Goal: Transaction & Acquisition: Download file/media

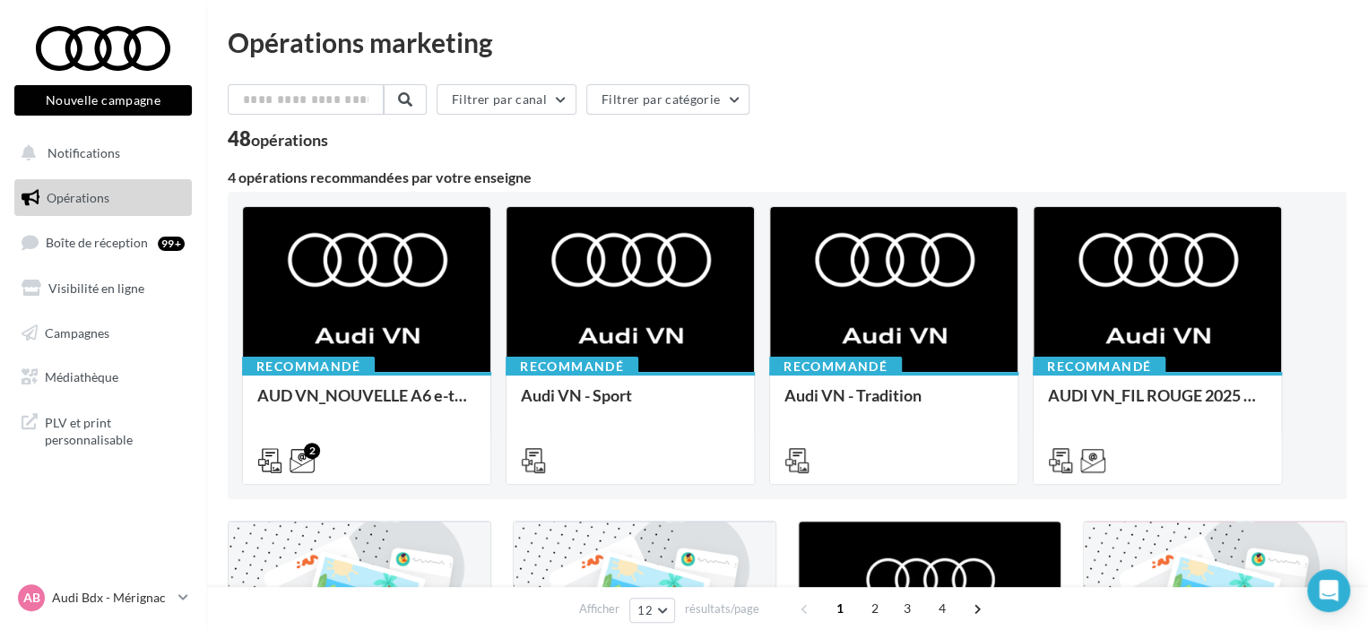
click at [35, 399] on div "PLV et print personnalisable" at bounding box center [103, 429] width 192 height 67
click at [65, 377] on span "Médiathèque" at bounding box center [82, 376] width 74 height 15
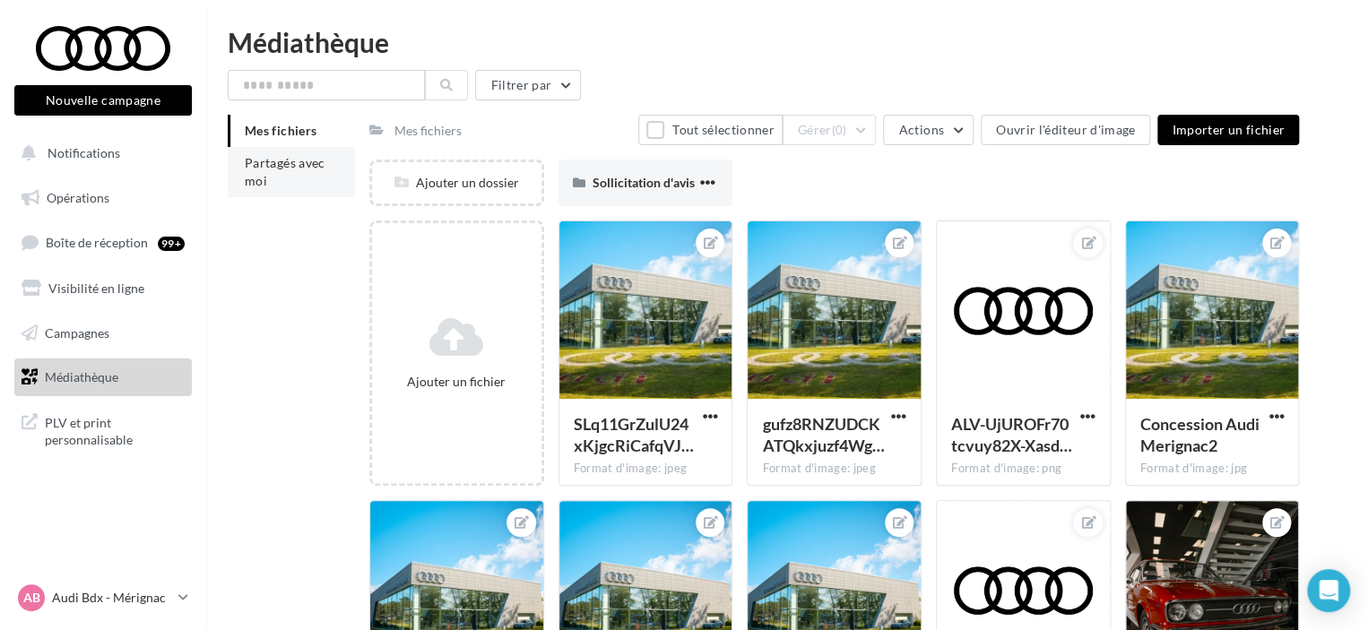
click at [273, 177] on li "Partagés avec moi" at bounding box center [291, 172] width 127 height 50
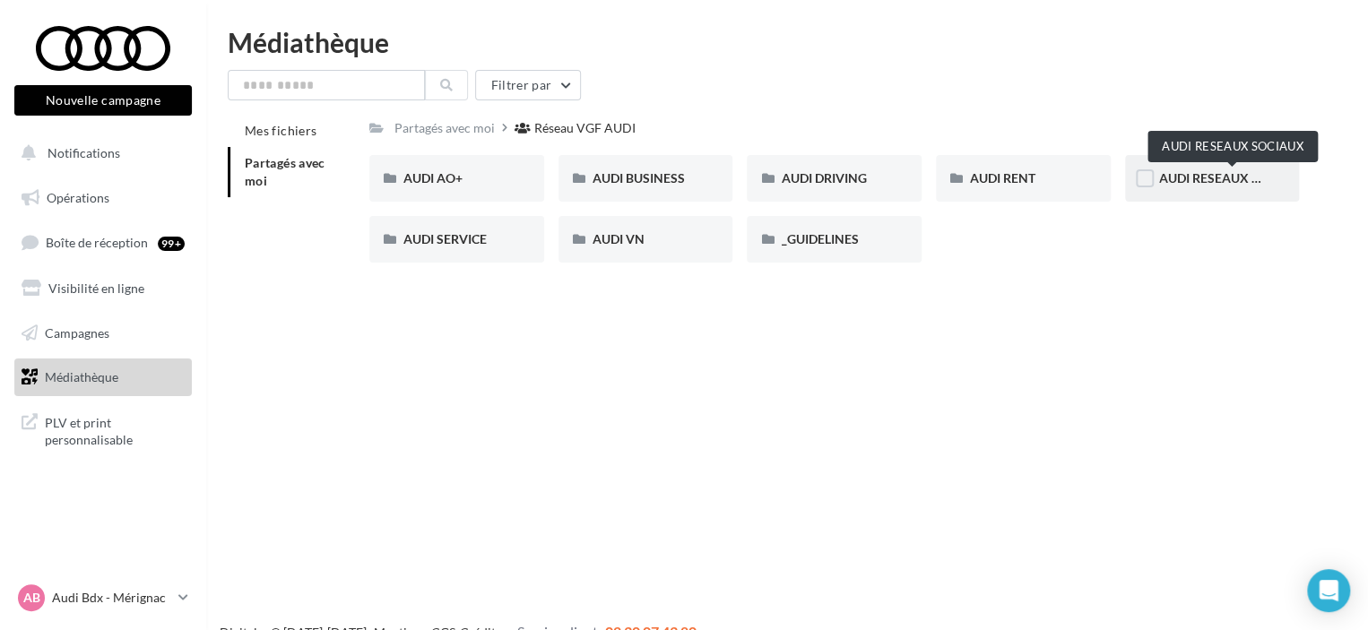
click at [1175, 179] on span "AUDI RESEAUX SOCIAUX" at bounding box center [1233, 177] width 148 height 15
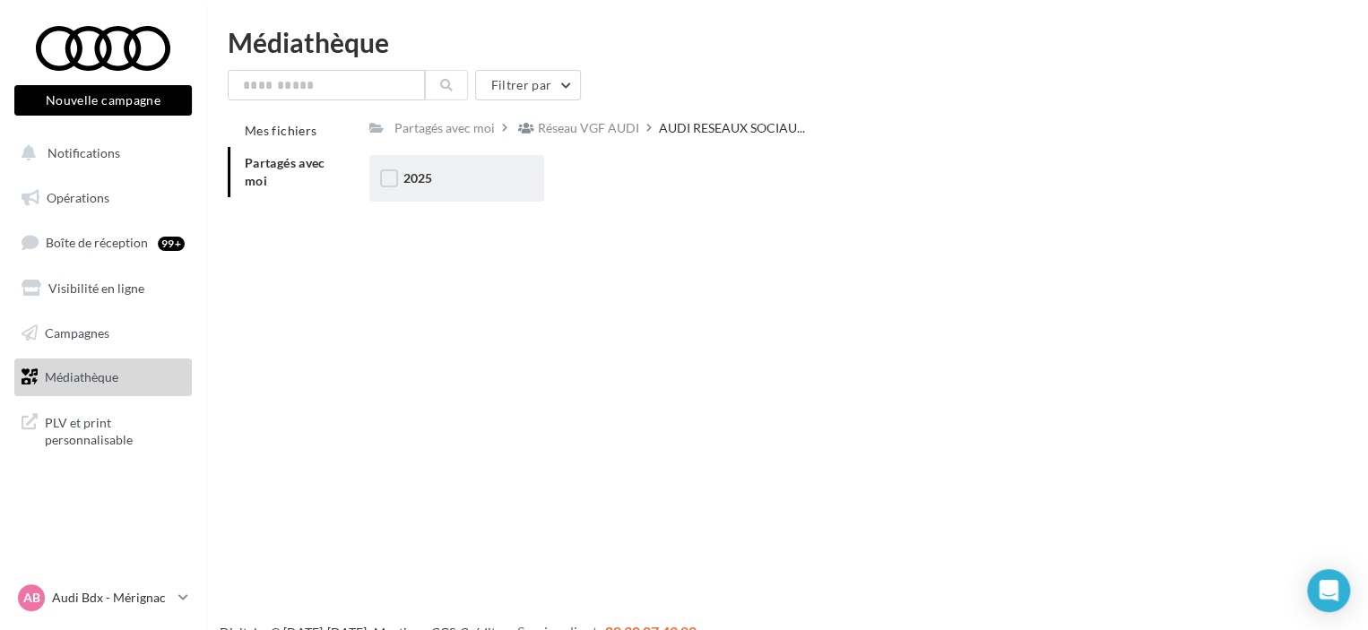
click at [421, 163] on div "2025" at bounding box center [456, 178] width 175 height 47
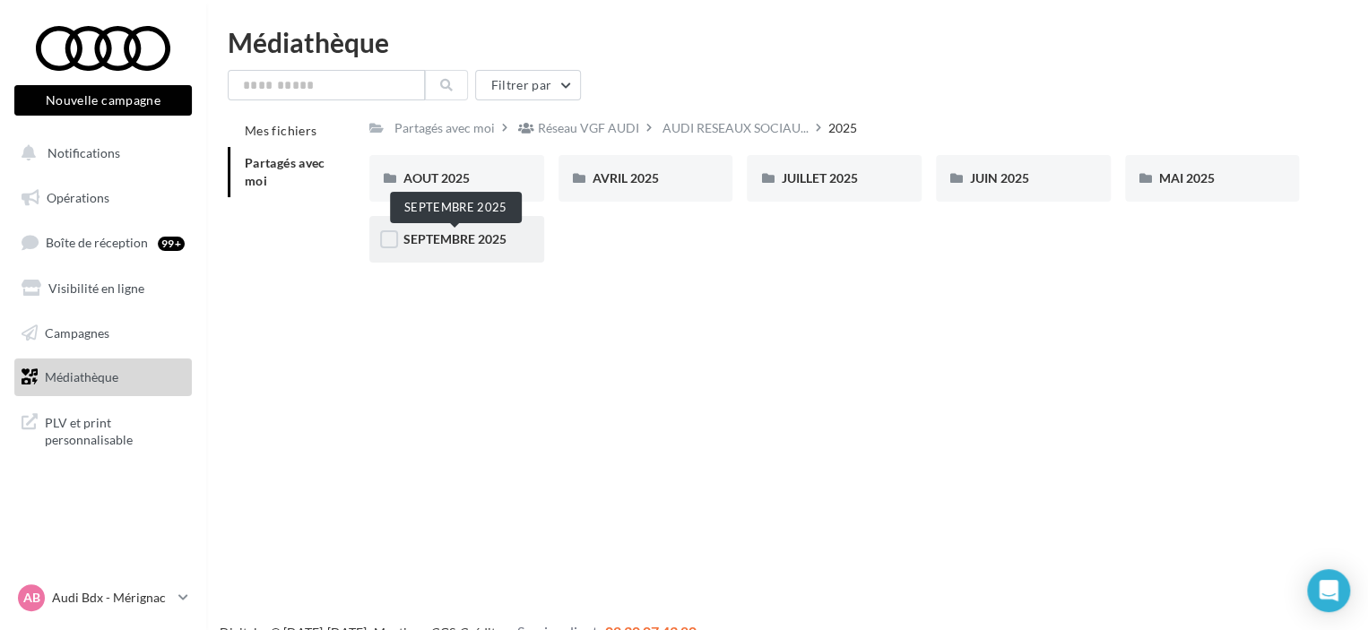
click at [470, 243] on span "SEPTEMBRE 2025" at bounding box center [455, 238] width 103 height 15
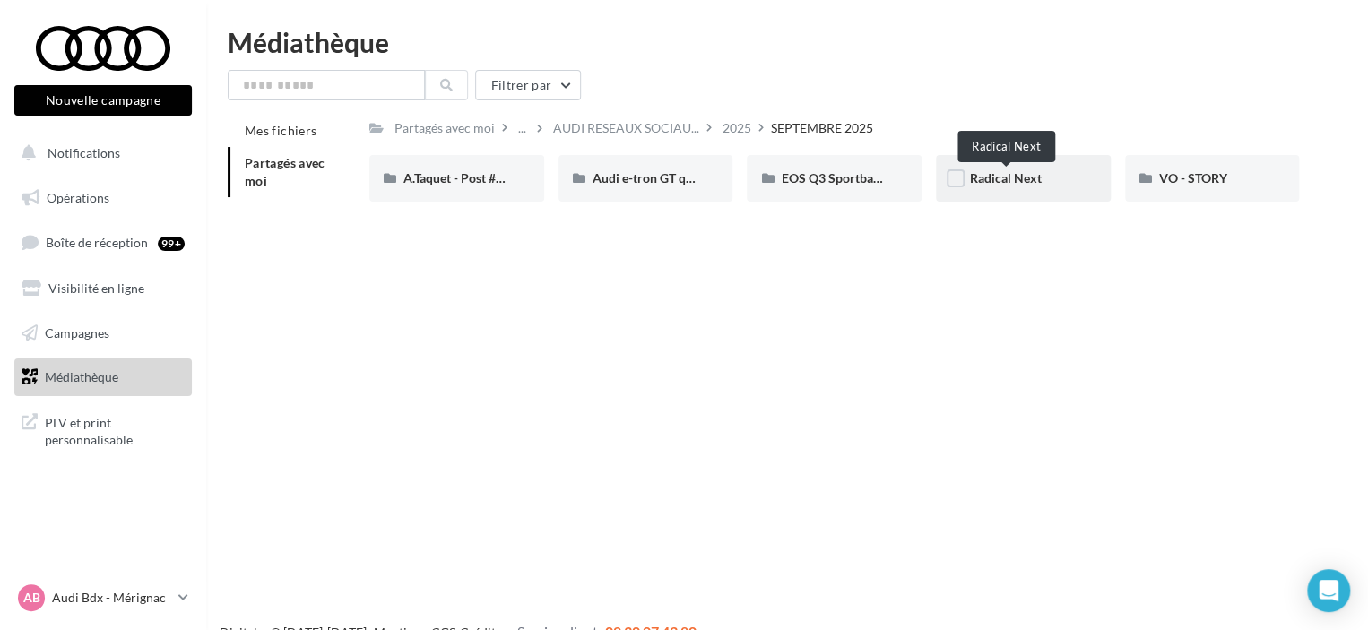
click at [1034, 180] on span "Radical Next" at bounding box center [1006, 177] width 72 height 15
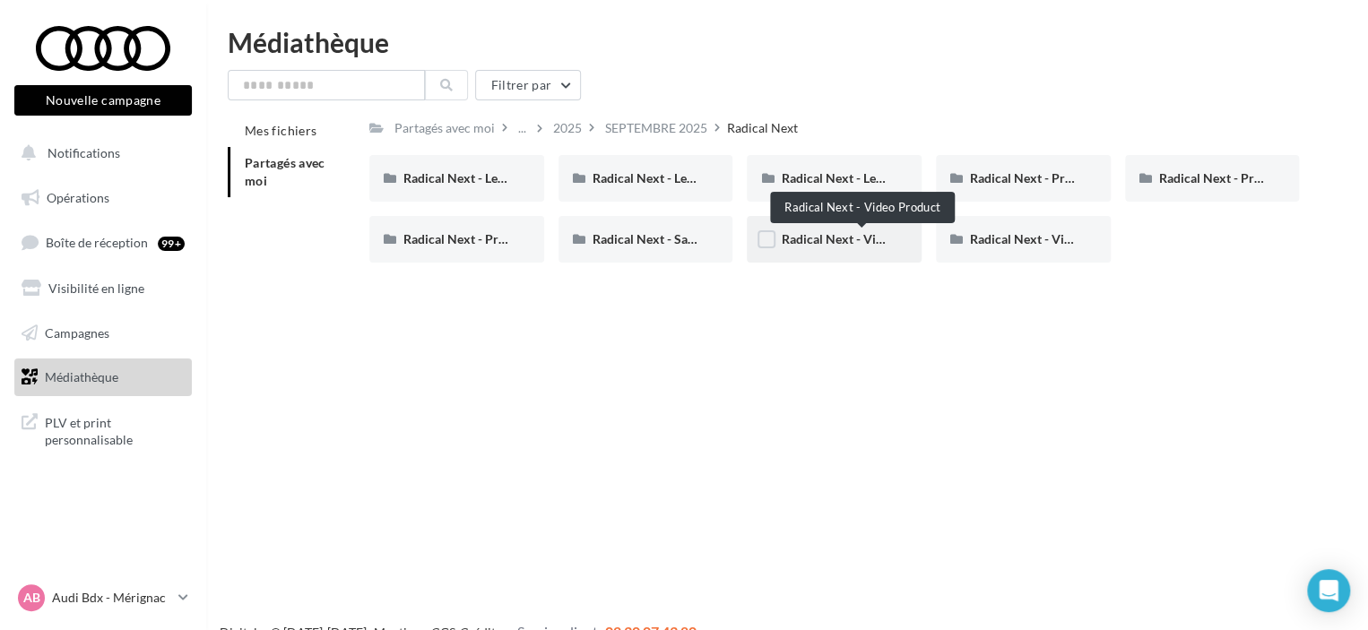
click at [833, 242] on span "Radical Next - Video Product" at bounding box center [862, 238] width 163 height 15
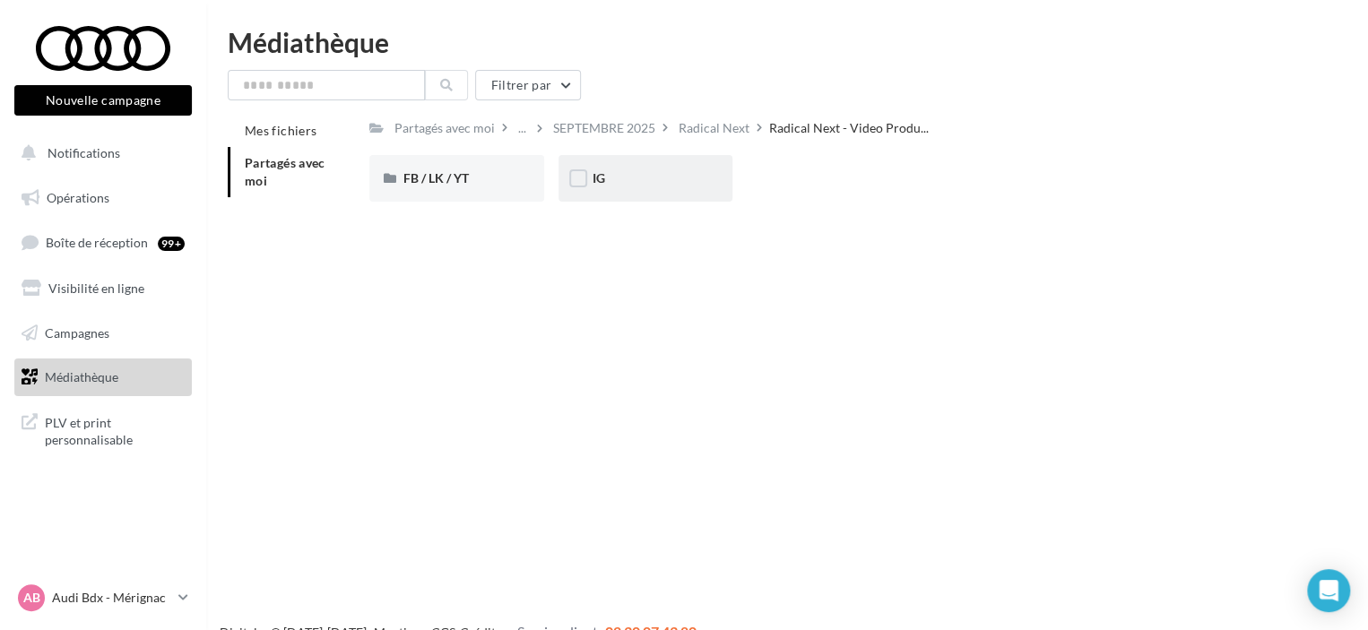
click at [626, 177] on div "IG" at bounding box center [646, 178] width 107 height 18
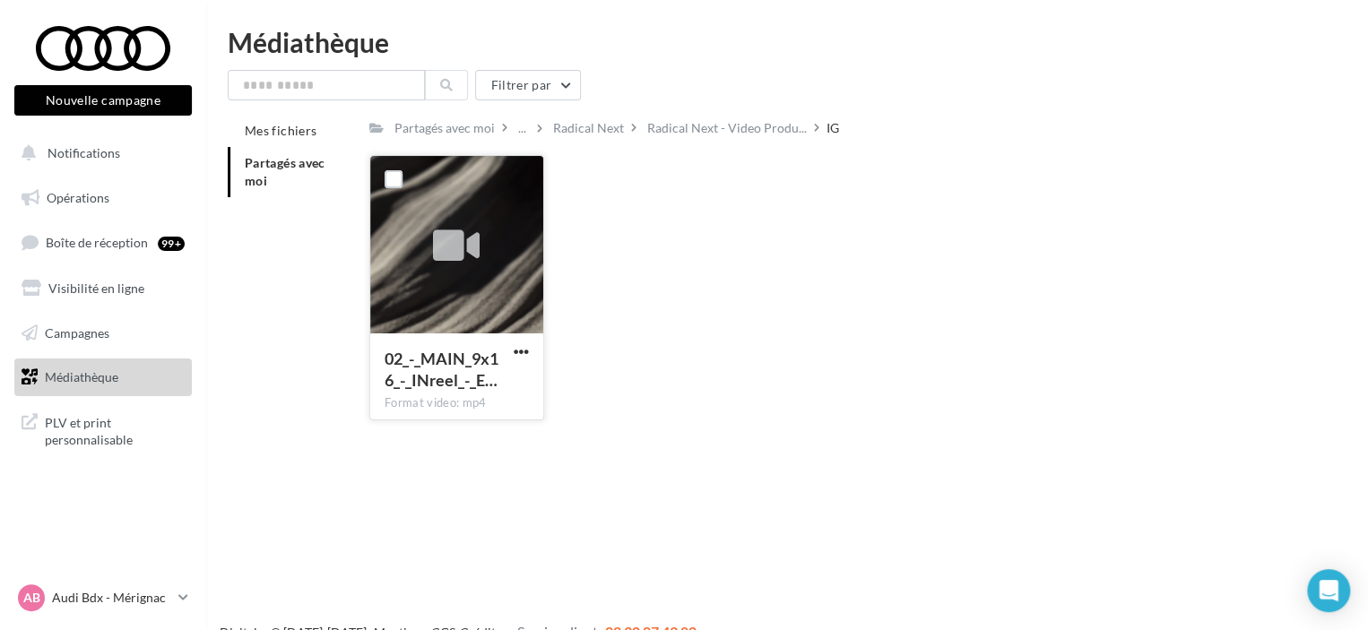
click at [457, 234] on icon at bounding box center [456, 246] width 47 height 41
click at [603, 142] on div "Partagés avec moi ... Radical Next Radical Next - Video Produ... IG Rs Partagé …" at bounding box center [834, 275] width 930 height 320
click at [588, 127] on div "Radical Next" at bounding box center [588, 128] width 71 height 18
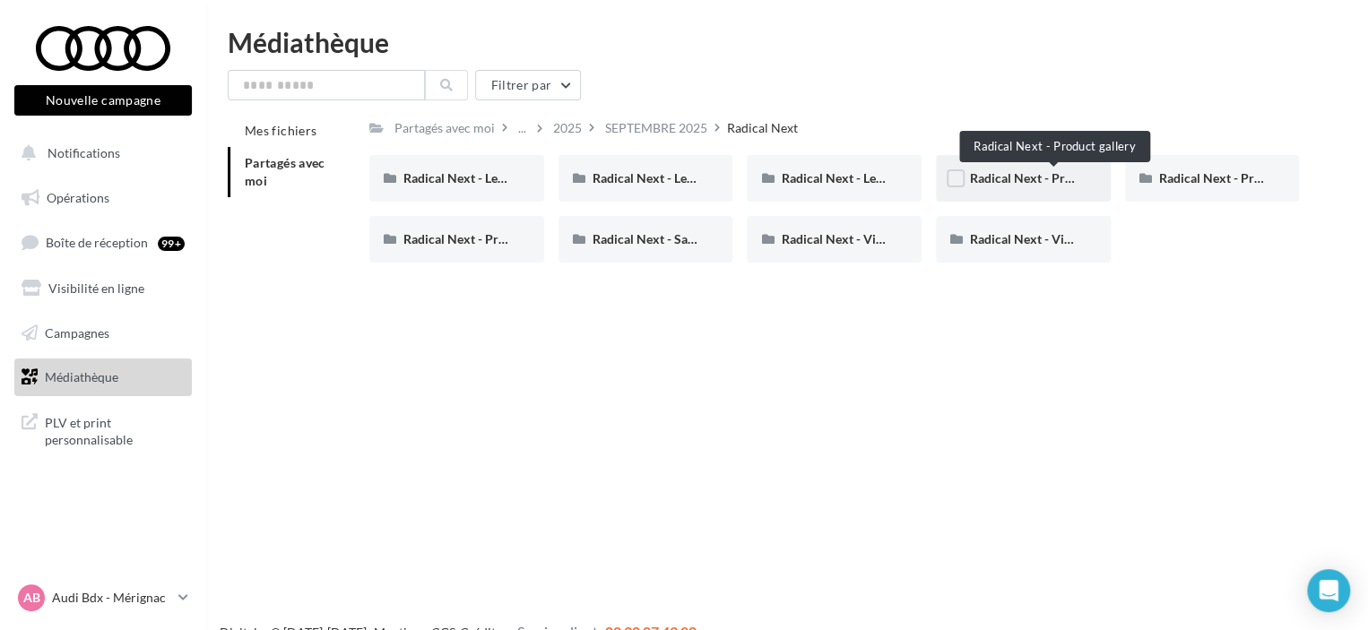
click at [1027, 176] on span "Radical Next - Product gallery" at bounding box center [1054, 177] width 168 height 15
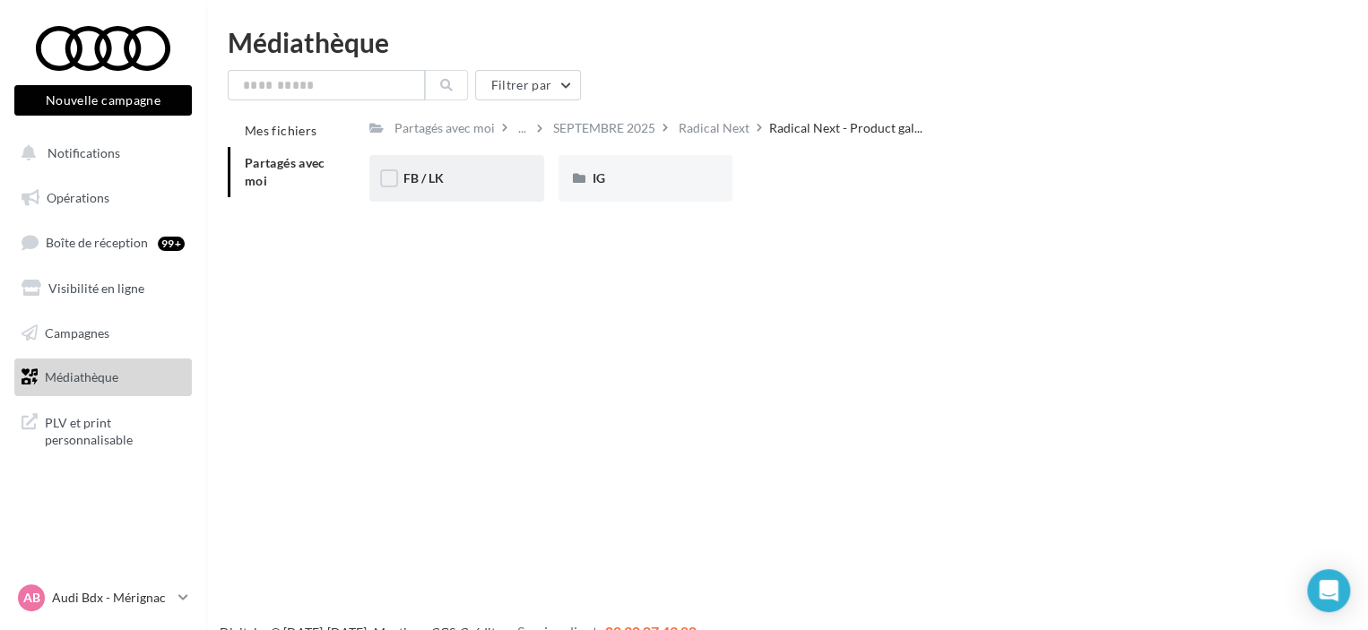
click at [484, 167] on div "FB / LK" at bounding box center [456, 178] width 175 height 47
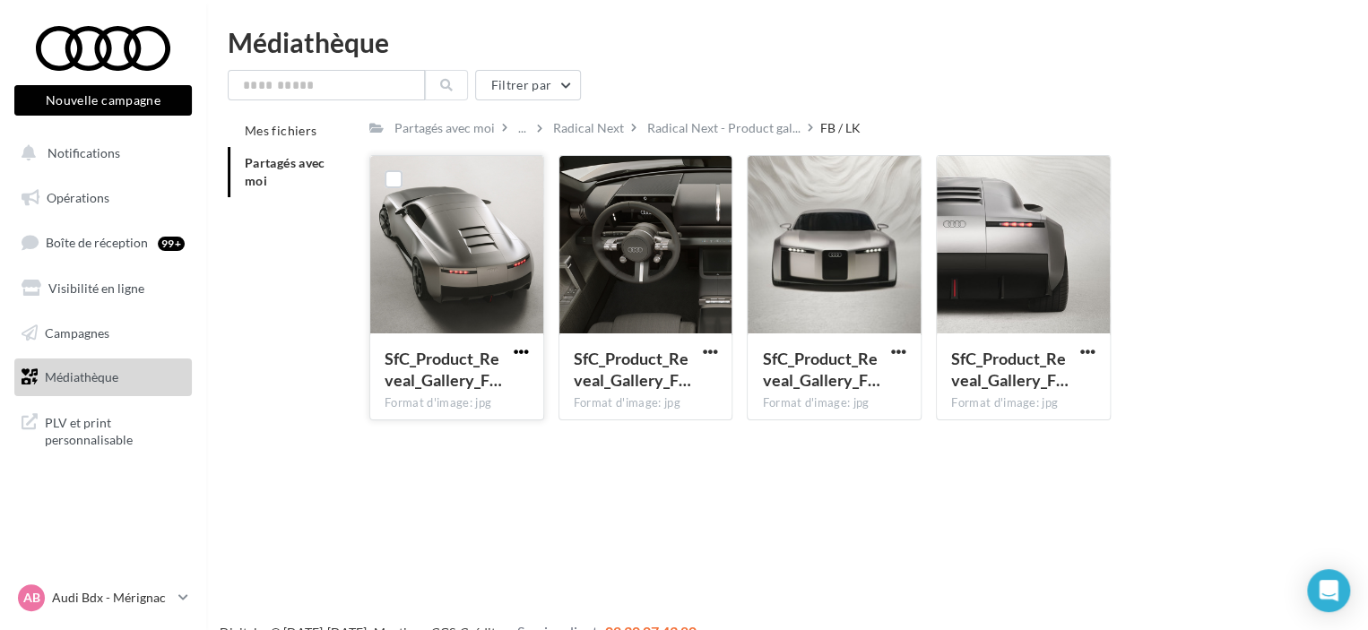
click at [526, 358] on span "button" at bounding box center [521, 351] width 15 height 15
click at [473, 395] on button "Télécharger" at bounding box center [442, 387] width 179 height 47
click at [710, 352] on span "button" at bounding box center [709, 351] width 15 height 15
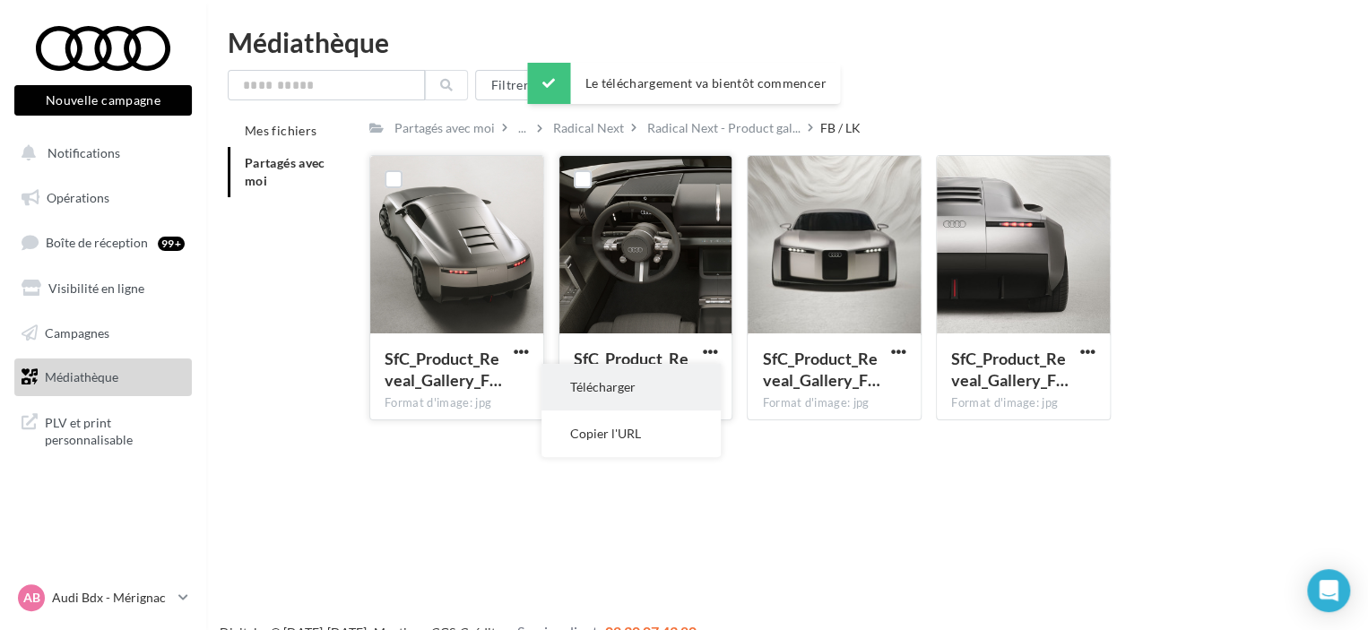
click at [664, 389] on button "Télécharger" at bounding box center [631, 387] width 179 height 47
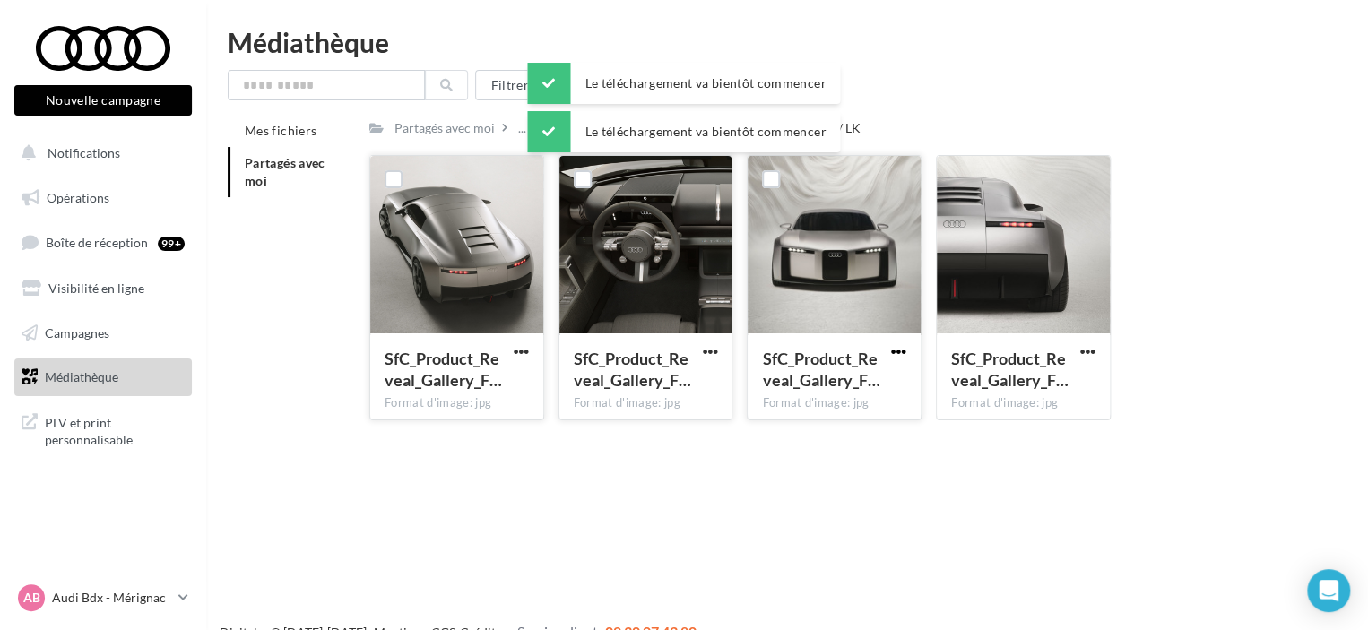
click at [903, 347] on span "button" at bounding box center [898, 351] width 15 height 15
click at [836, 383] on button "Télécharger" at bounding box center [820, 387] width 179 height 47
click at [1094, 347] on span "button" at bounding box center [1088, 351] width 15 height 15
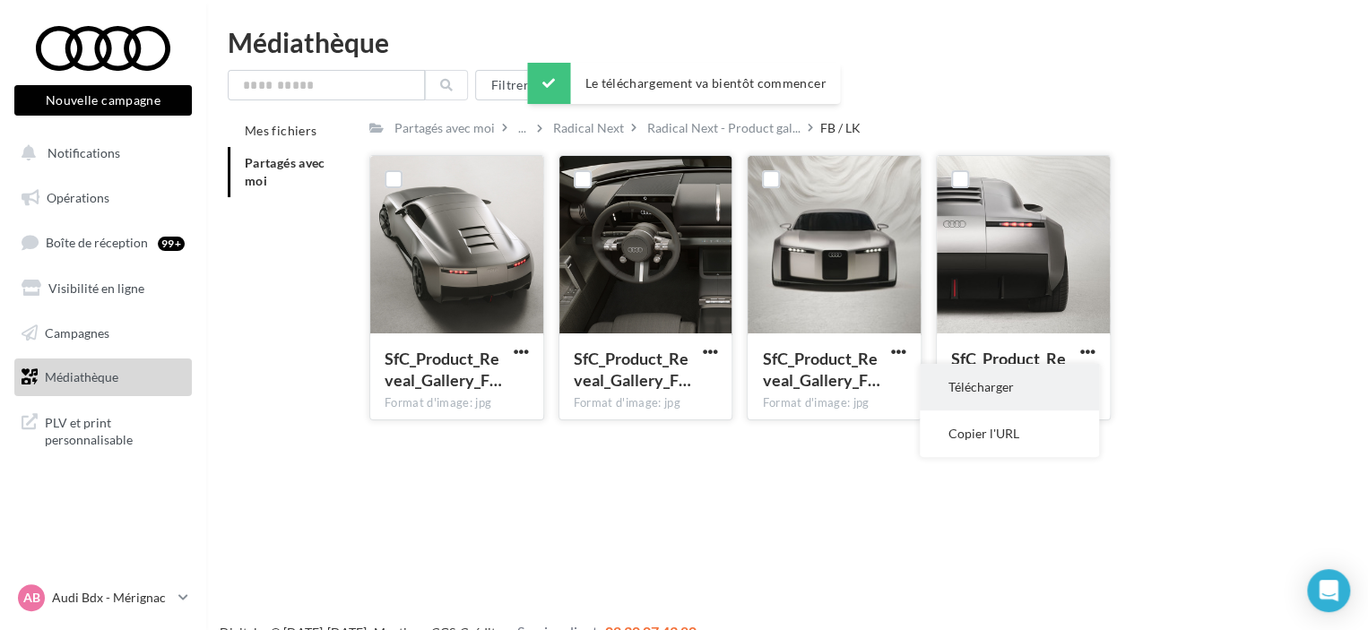
click at [1029, 381] on button "Télécharger" at bounding box center [1009, 387] width 179 height 47
click at [552, 469] on div "Nouvelle campagne Nouvelle campagne Notifications Opérations Boîte de réception…" at bounding box center [684, 344] width 1368 height 630
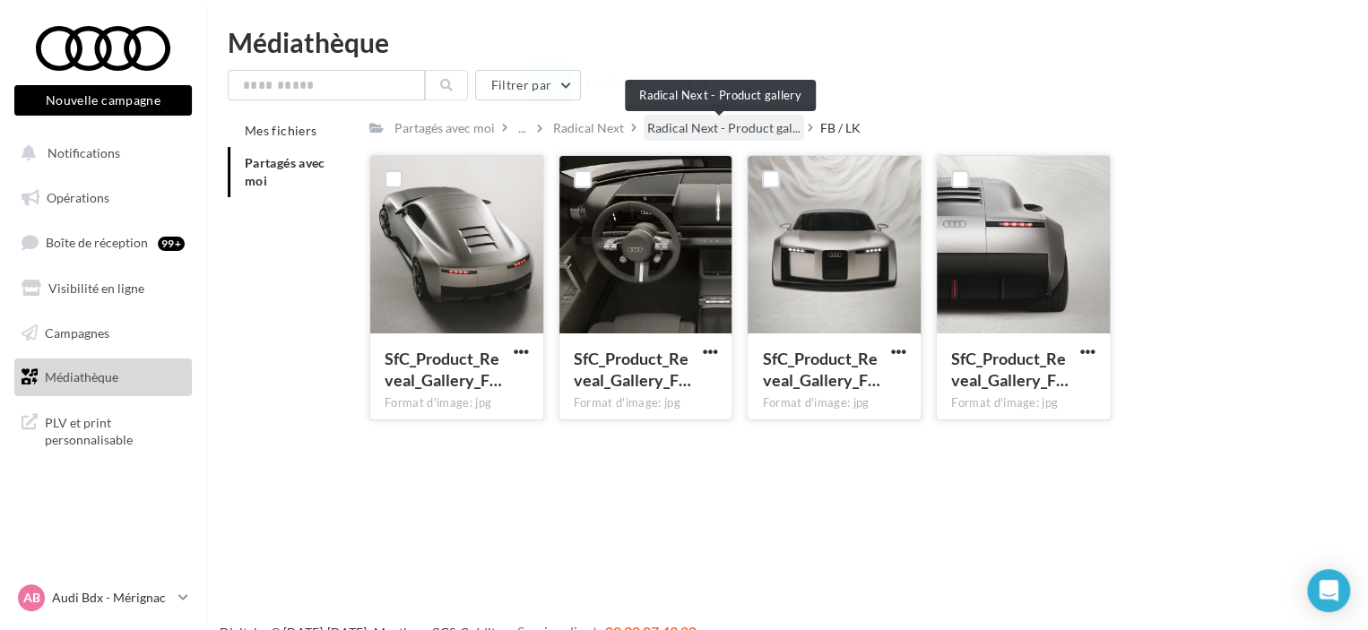
click at [665, 137] on span "Radical Next - Product gal..." at bounding box center [723, 128] width 153 height 18
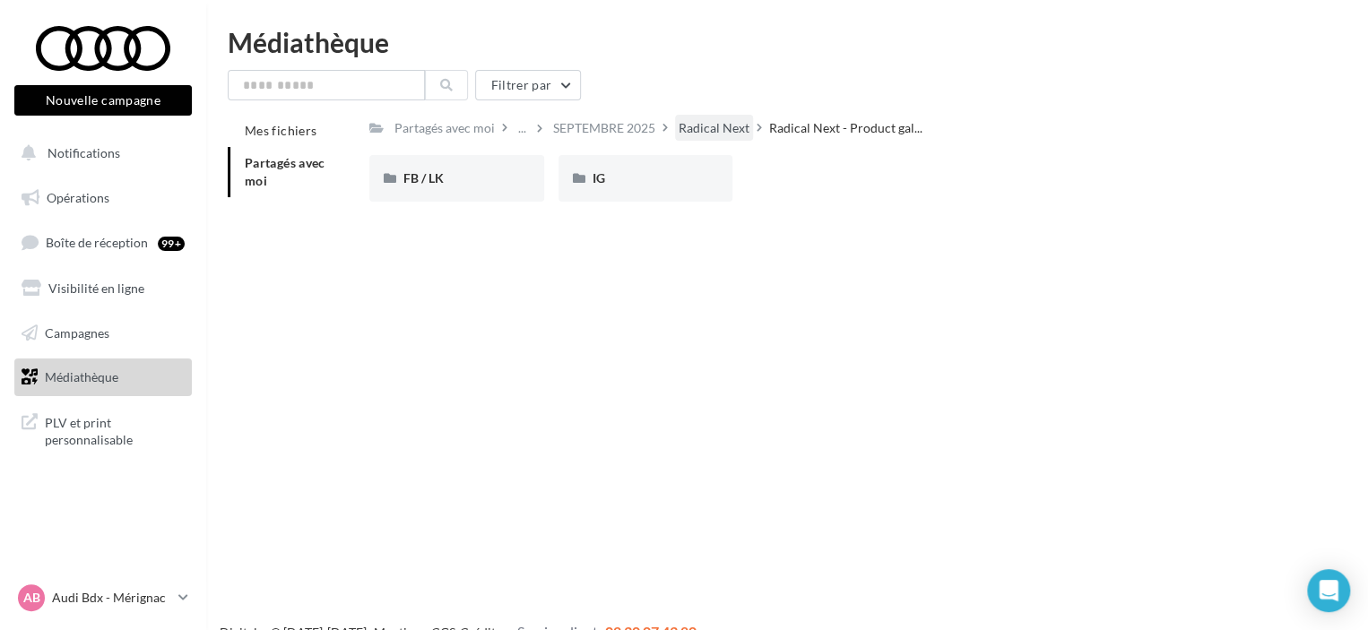
click at [703, 128] on div "Radical Next" at bounding box center [714, 128] width 71 height 18
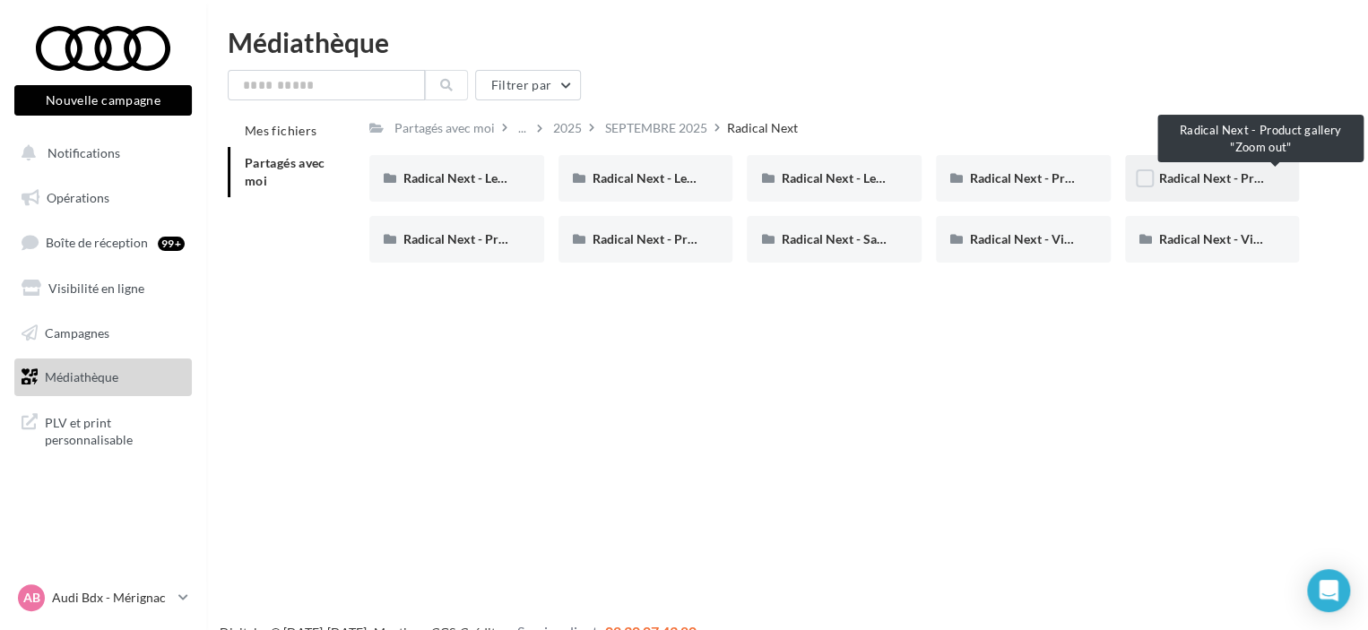
click at [1205, 175] on span "Radical Next - Product gallery "Zoom out"" at bounding box center [1277, 177] width 236 height 15
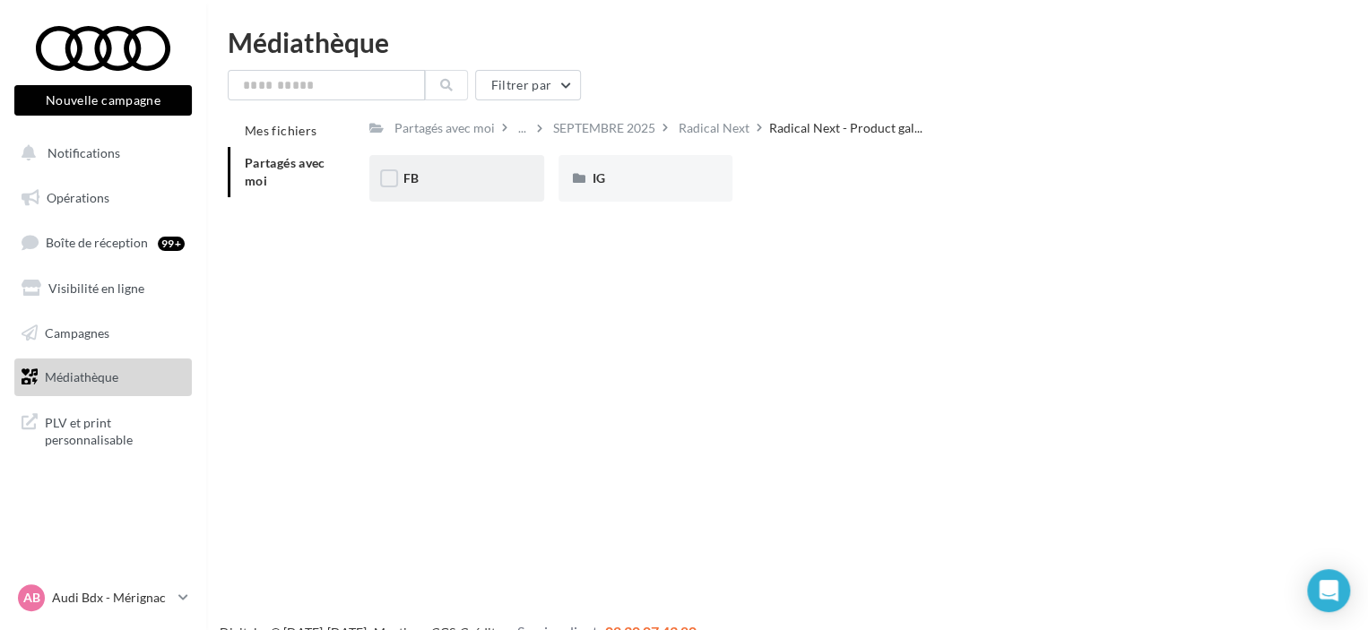
click at [431, 171] on div "FB" at bounding box center [457, 178] width 107 height 18
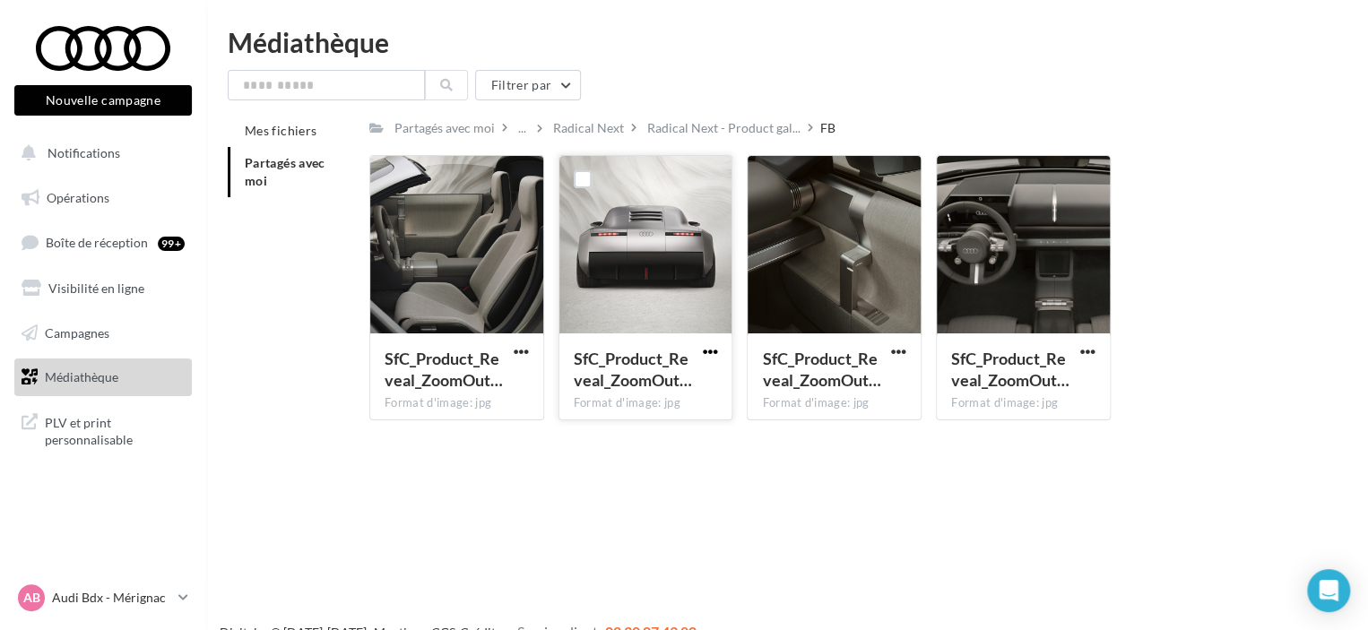
click at [712, 351] on span "button" at bounding box center [709, 351] width 15 height 15
click at [638, 387] on button "Télécharger" at bounding box center [631, 387] width 179 height 47
click at [522, 343] on div at bounding box center [521, 352] width 22 height 18
click at [518, 351] on span "button" at bounding box center [521, 351] width 15 height 15
click at [450, 375] on button "Télécharger" at bounding box center [442, 387] width 179 height 47
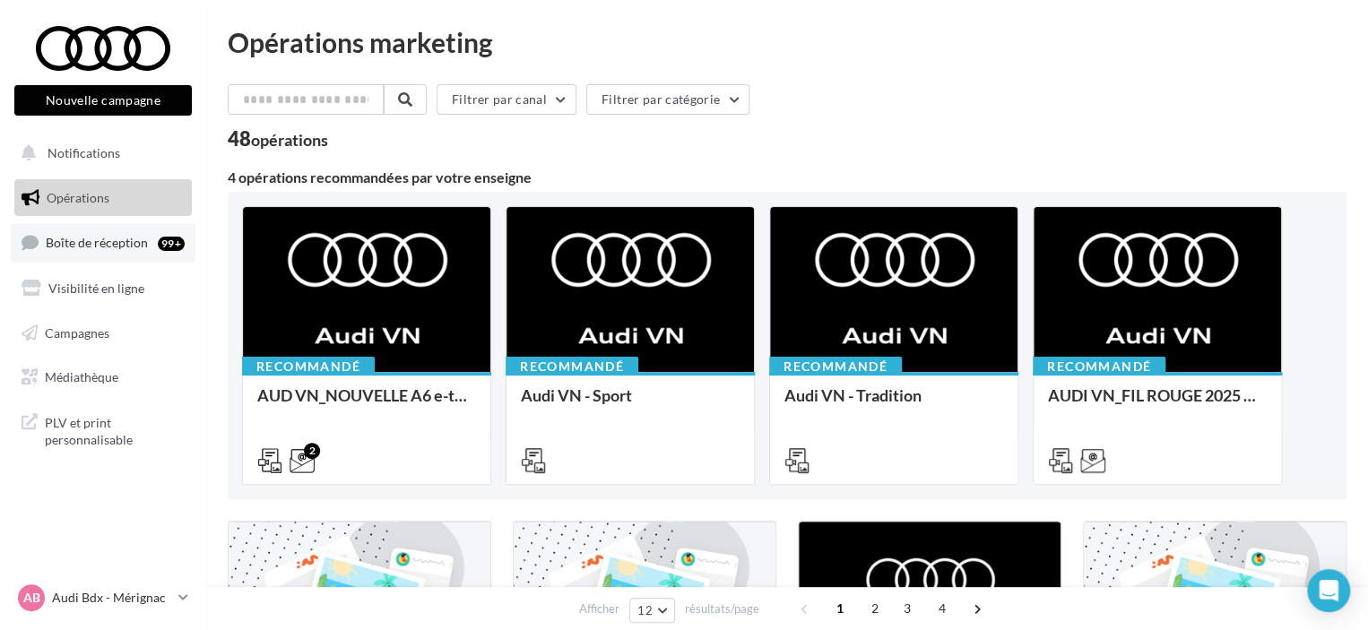
click at [79, 247] on span "Boîte de réception" at bounding box center [97, 242] width 102 height 15
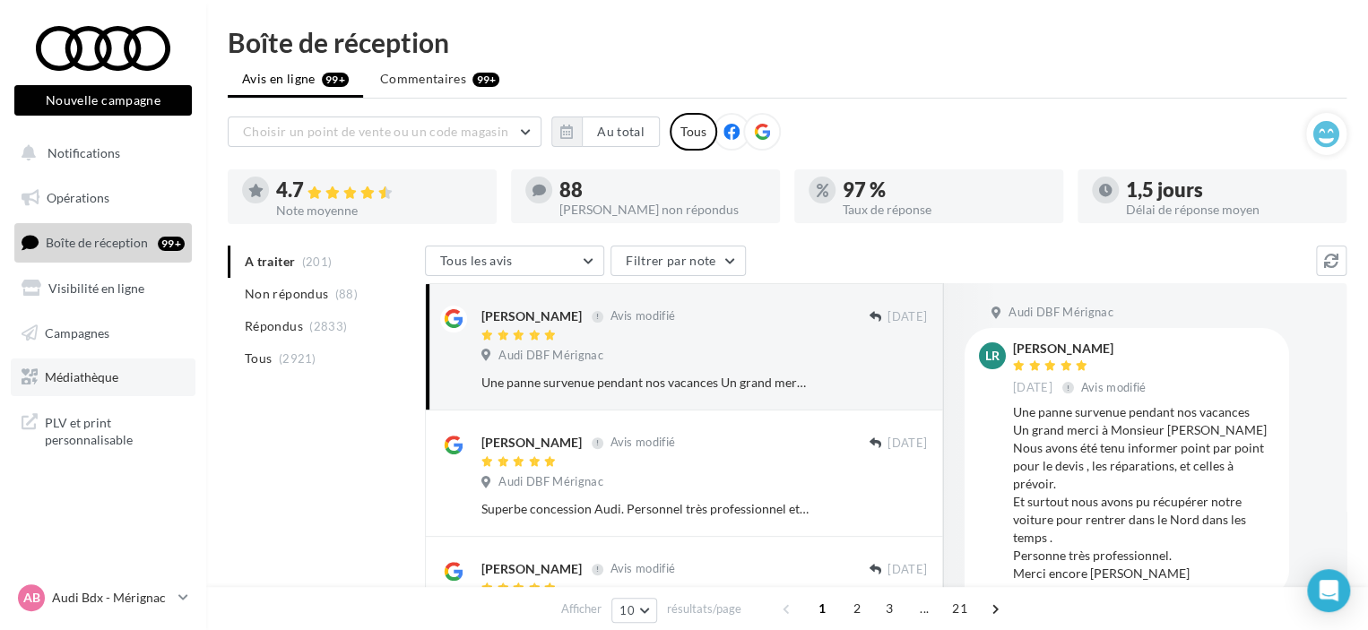
click at [75, 374] on span "Médiathèque" at bounding box center [82, 376] width 74 height 15
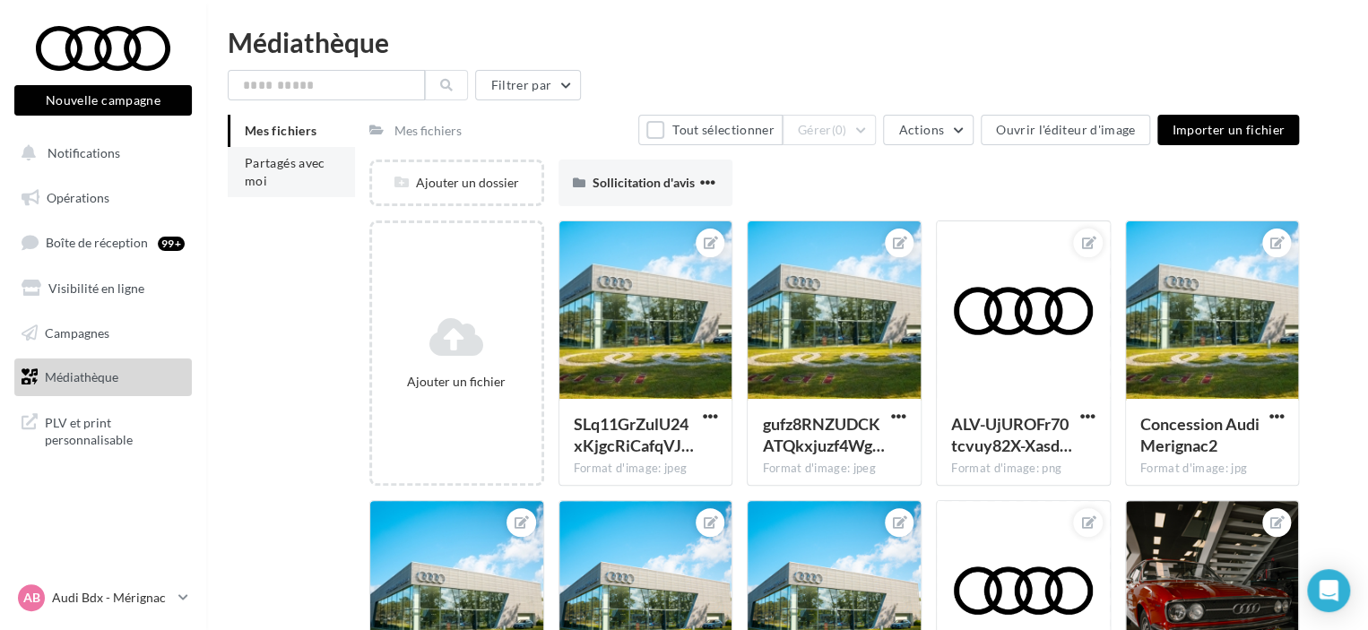
click at [280, 159] on span "Partagés avec moi" at bounding box center [285, 171] width 81 height 33
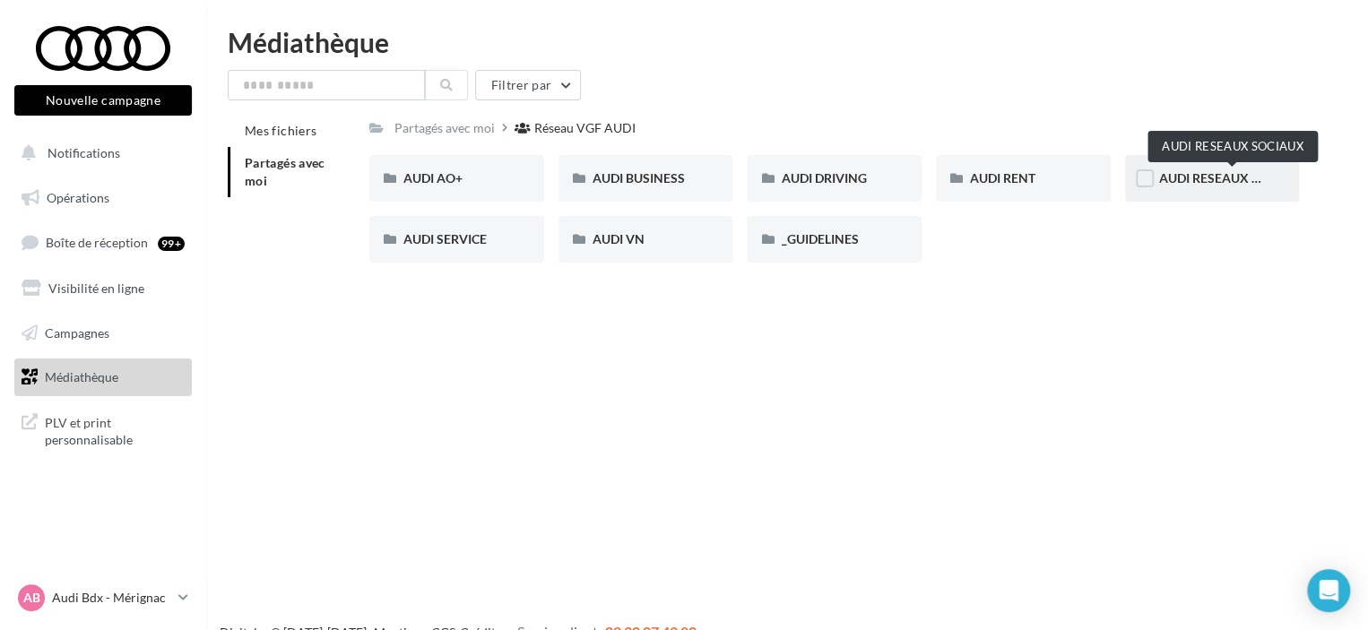
click at [1187, 182] on span "AUDI RESEAUX SOCIAUX" at bounding box center [1233, 177] width 148 height 15
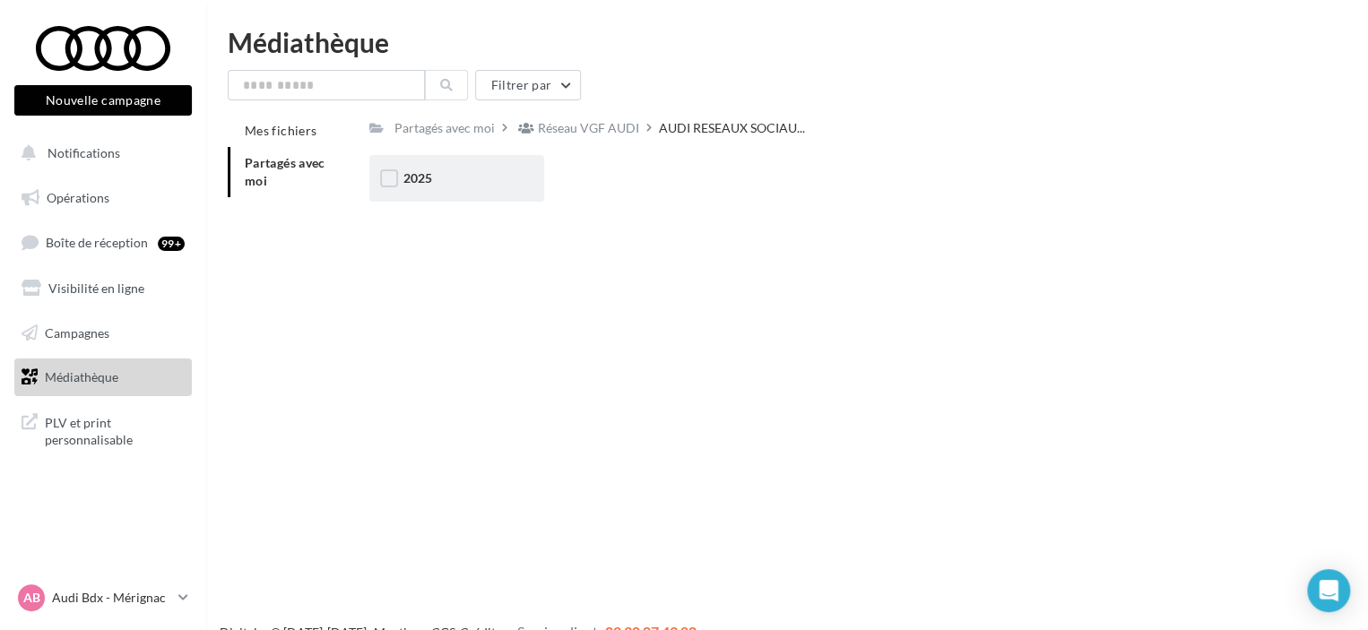
click at [416, 155] on div "2025" at bounding box center [456, 178] width 175 height 47
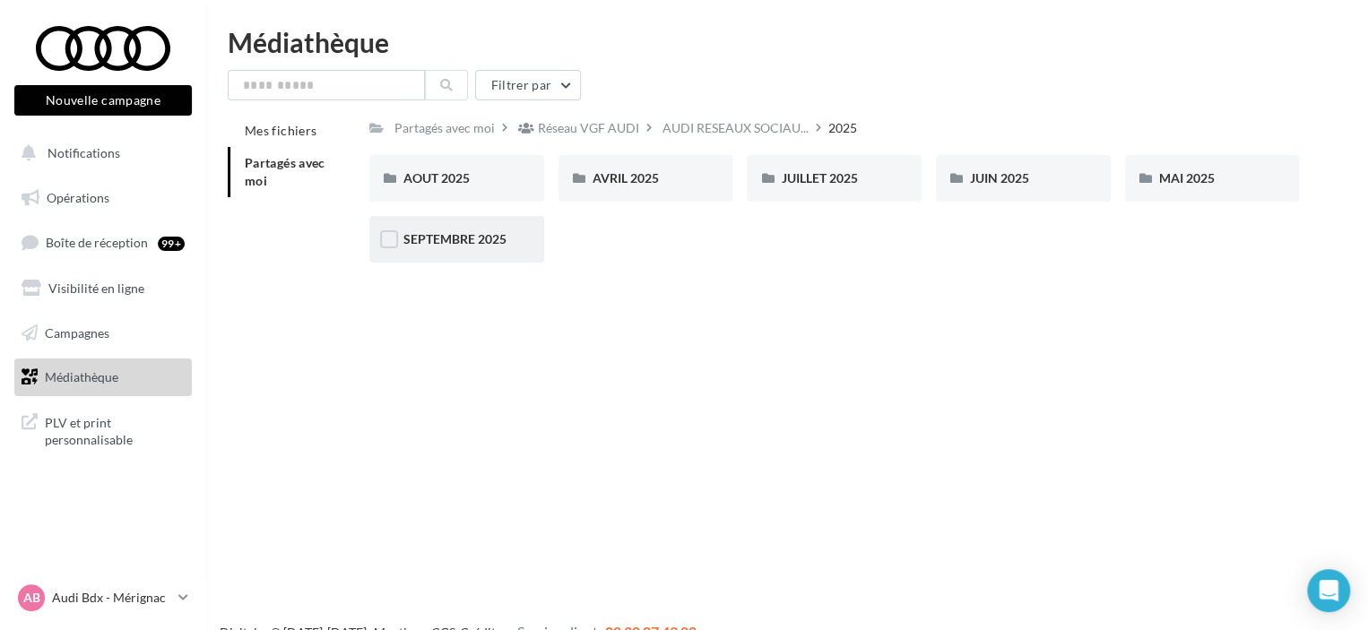
click at [427, 240] on span "SEPTEMBRE 2025" at bounding box center [455, 238] width 103 height 15
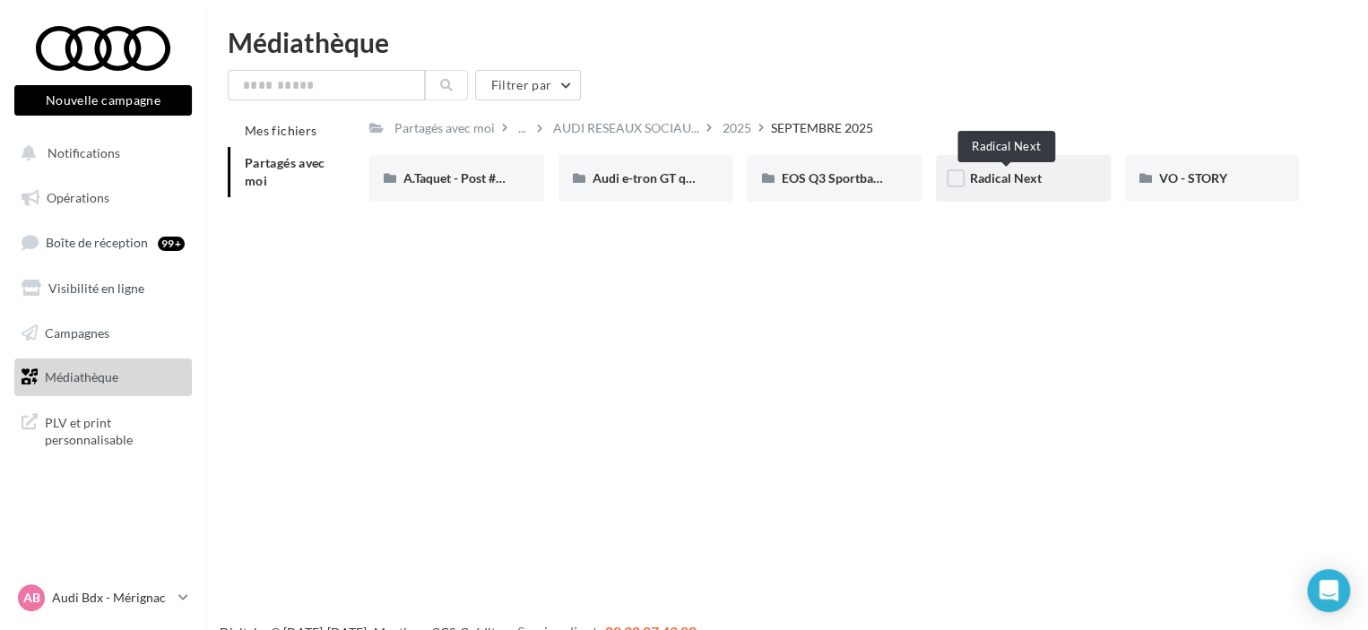
click at [1003, 183] on span "Radical Next" at bounding box center [1006, 177] width 72 height 15
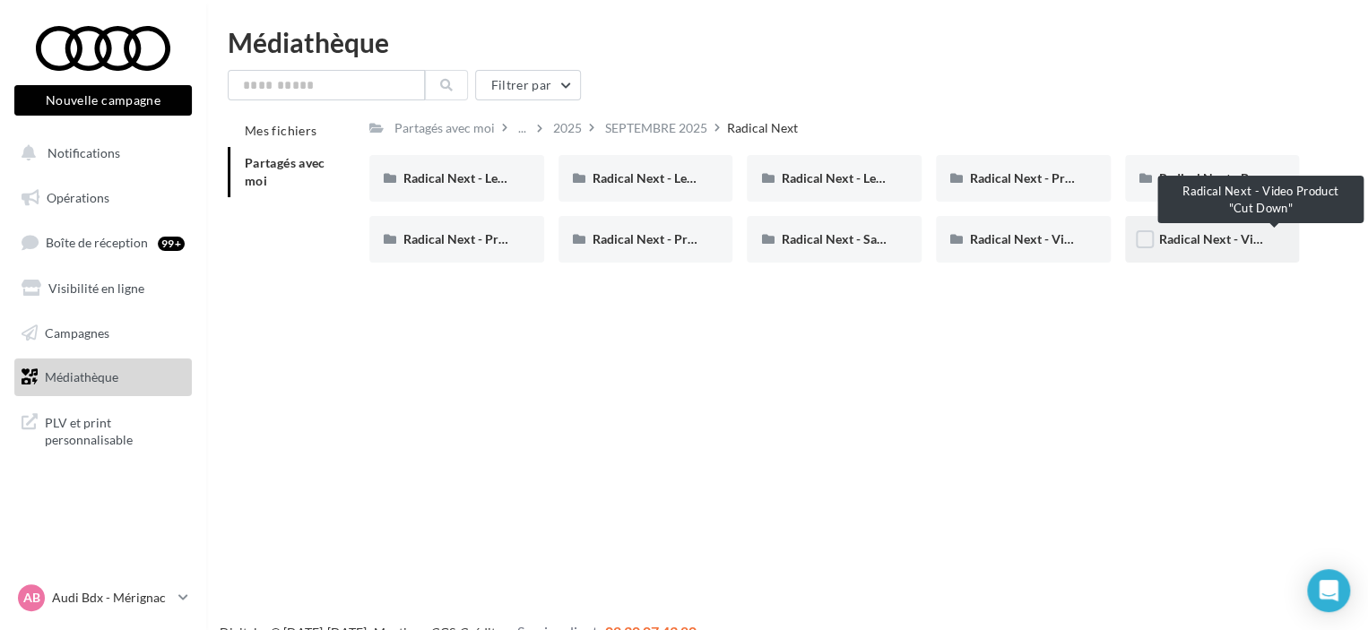
click at [1195, 246] on span "Radical Next - Video Product "Cut Down"" at bounding box center [1274, 238] width 231 height 15
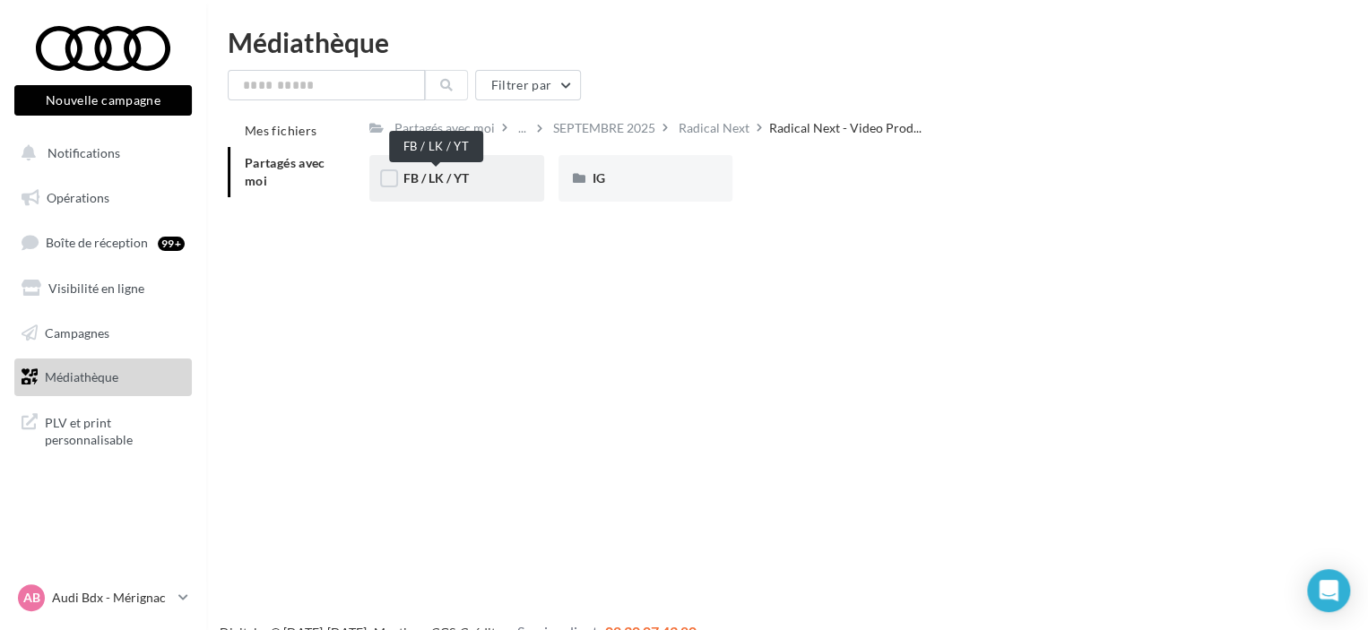
click at [456, 177] on span "FB / LK / YT" at bounding box center [436, 177] width 65 height 15
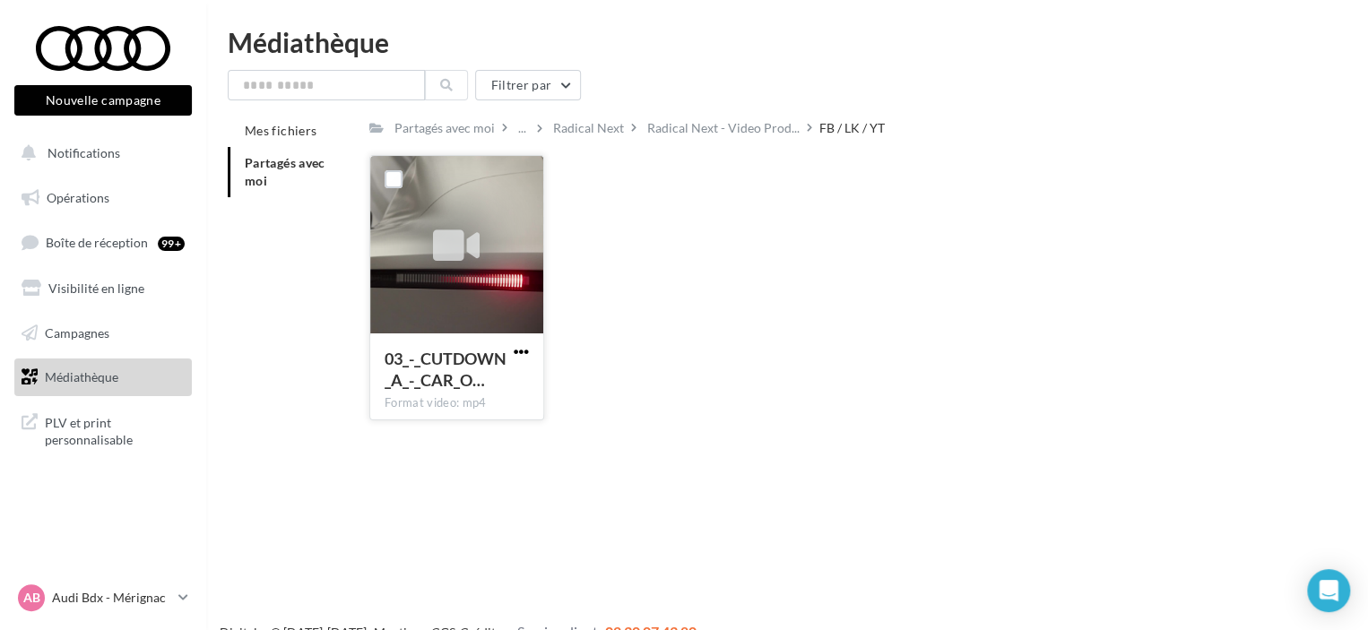
click at [522, 352] on span "button" at bounding box center [521, 351] width 15 height 15
click at [447, 394] on button "Télécharger" at bounding box center [442, 387] width 179 height 47
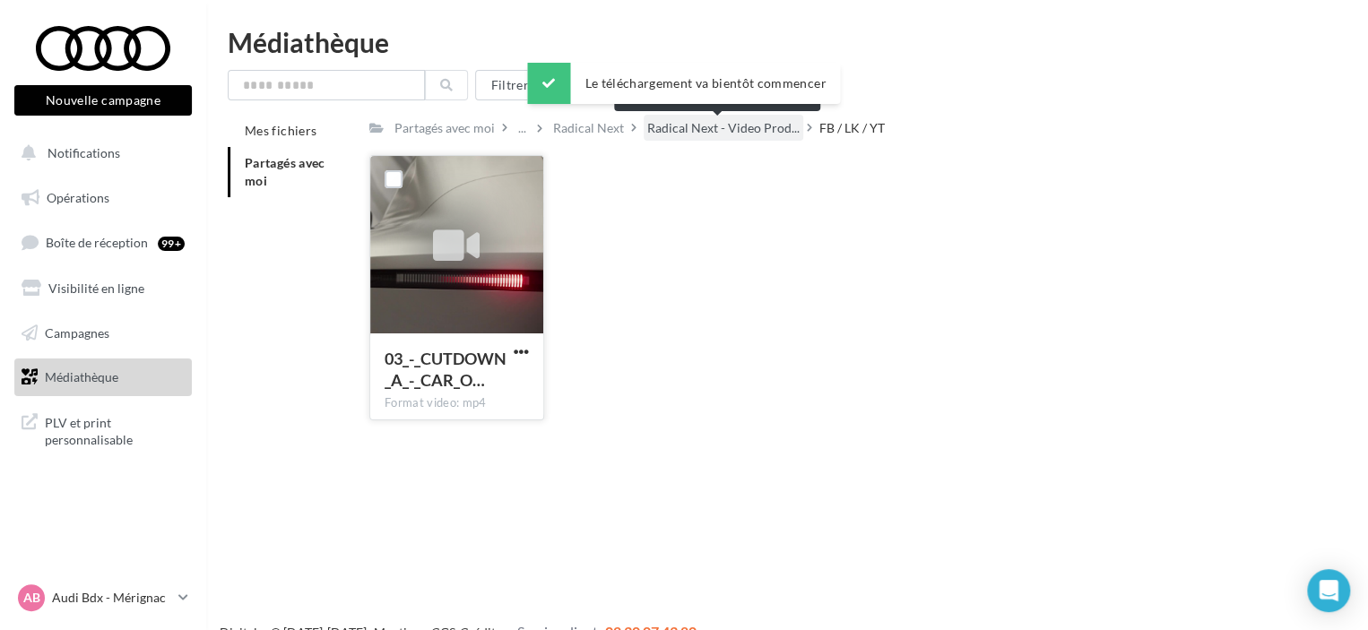
click at [745, 127] on span "Radical Next - Video Prod..." at bounding box center [723, 128] width 152 height 18
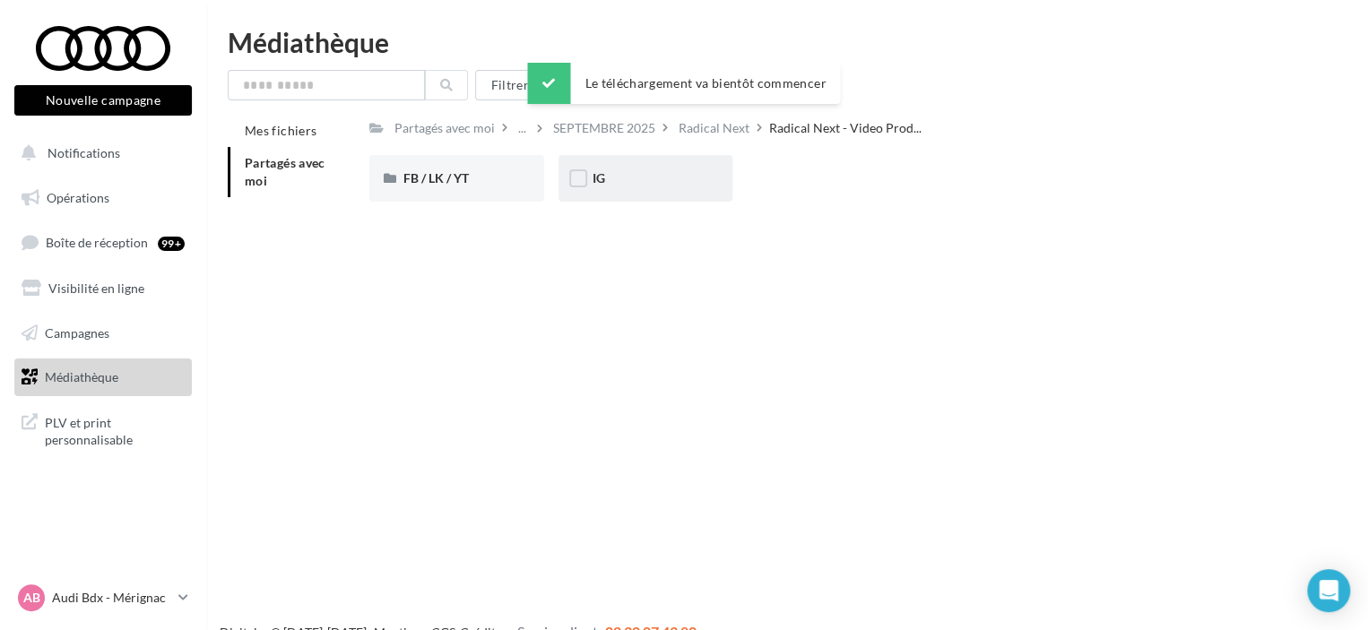
click at [614, 180] on div "IG" at bounding box center [646, 178] width 107 height 18
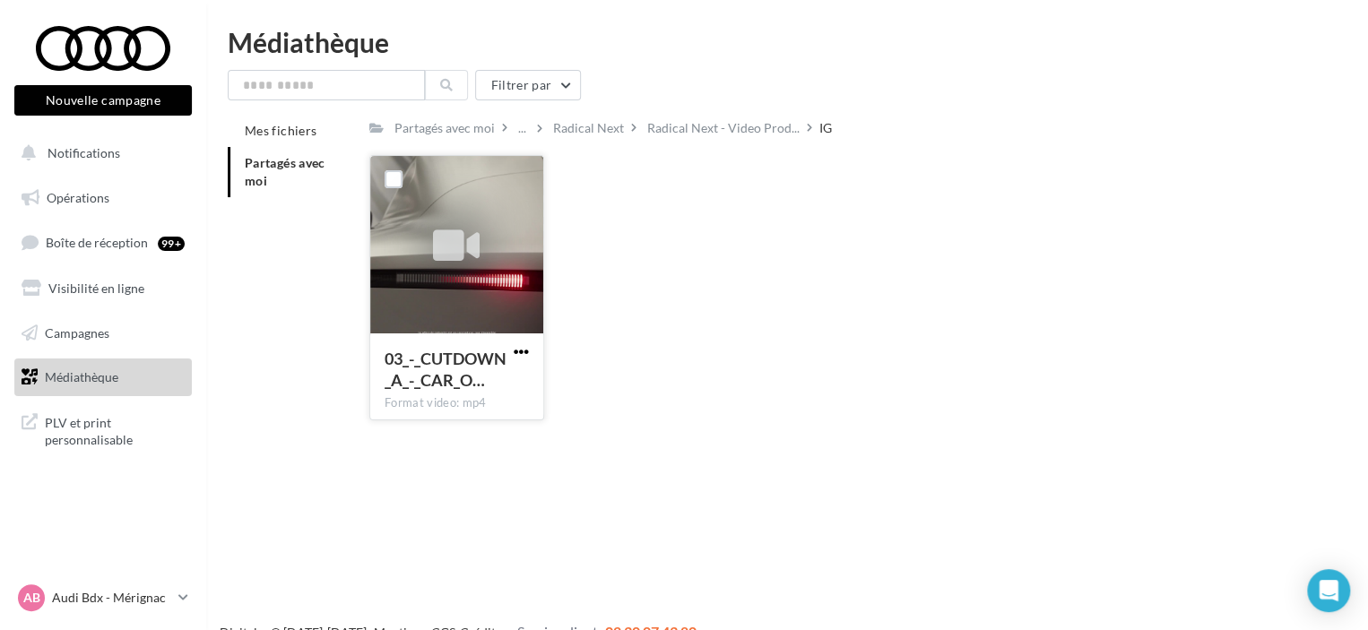
click at [519, 349] on span "button" at bounding box center [521, 351] width 15 height 15
click at [469, 383] on button "Télécharger" at bounding box center [442, 387] width 179 height 47
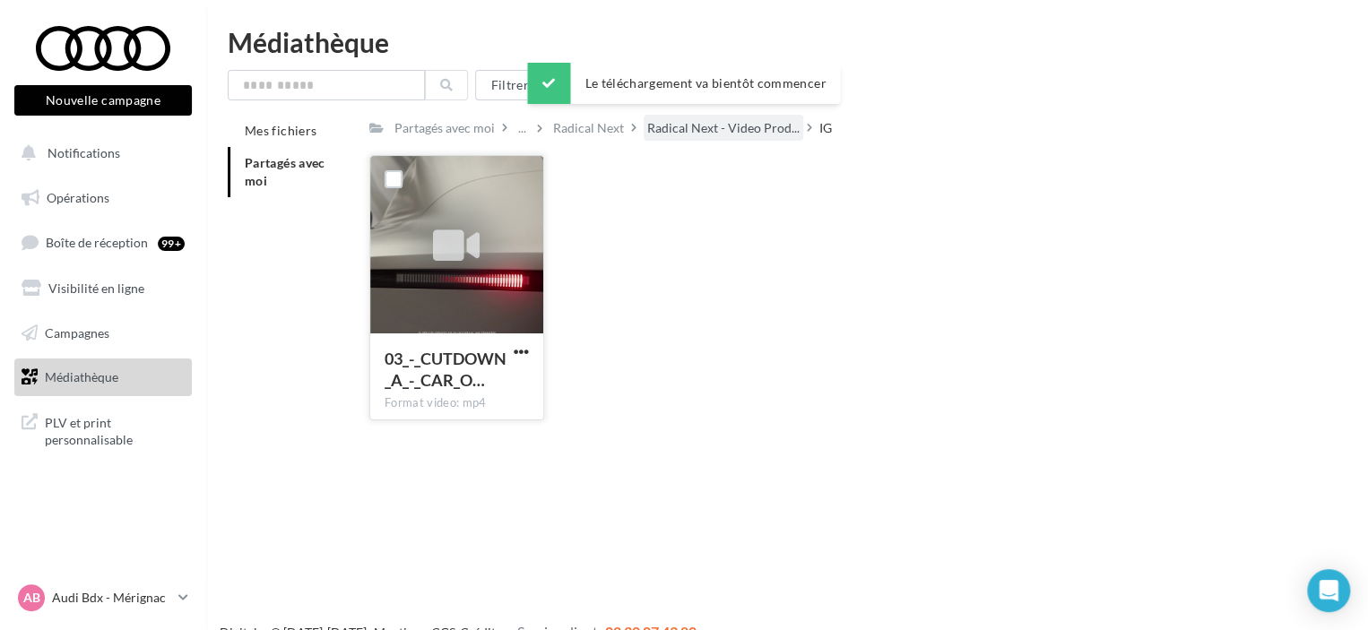
click at [684, 122] on span "Radical Next - Video Prod..." at bounding box center [723, 128] width 152 height 18
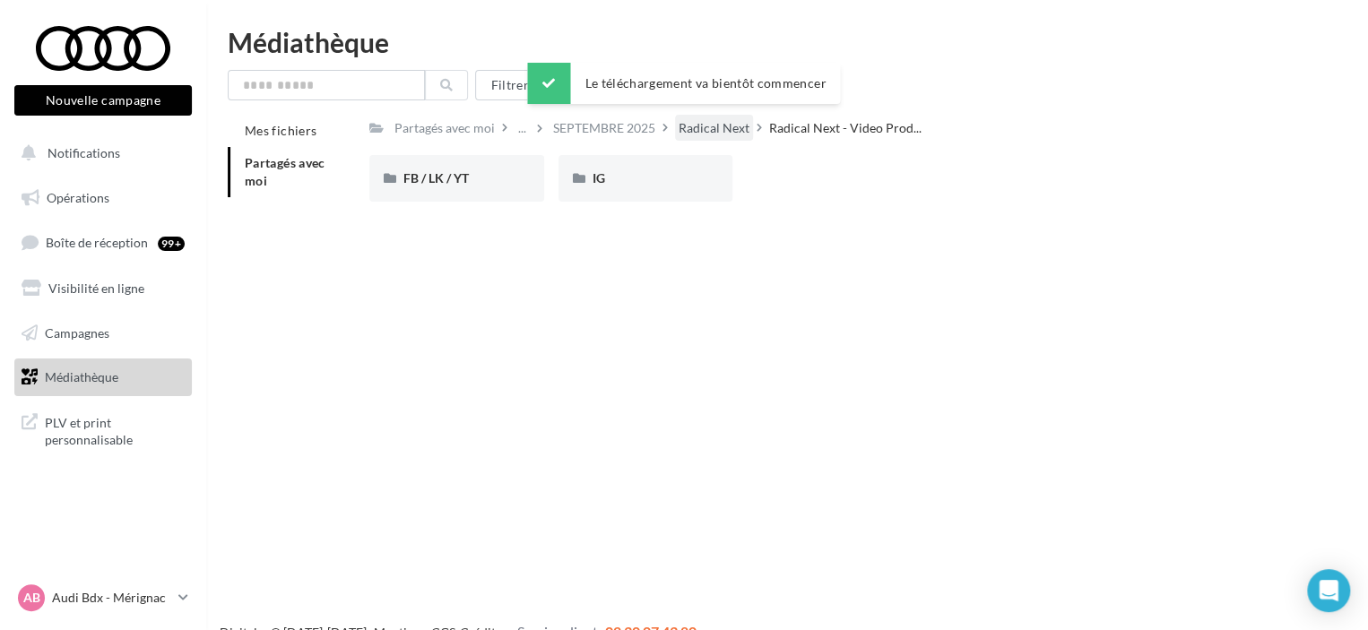
click at [721, 129] on div "Radical Next" at bounding box center [714, 128] width 71 height 18
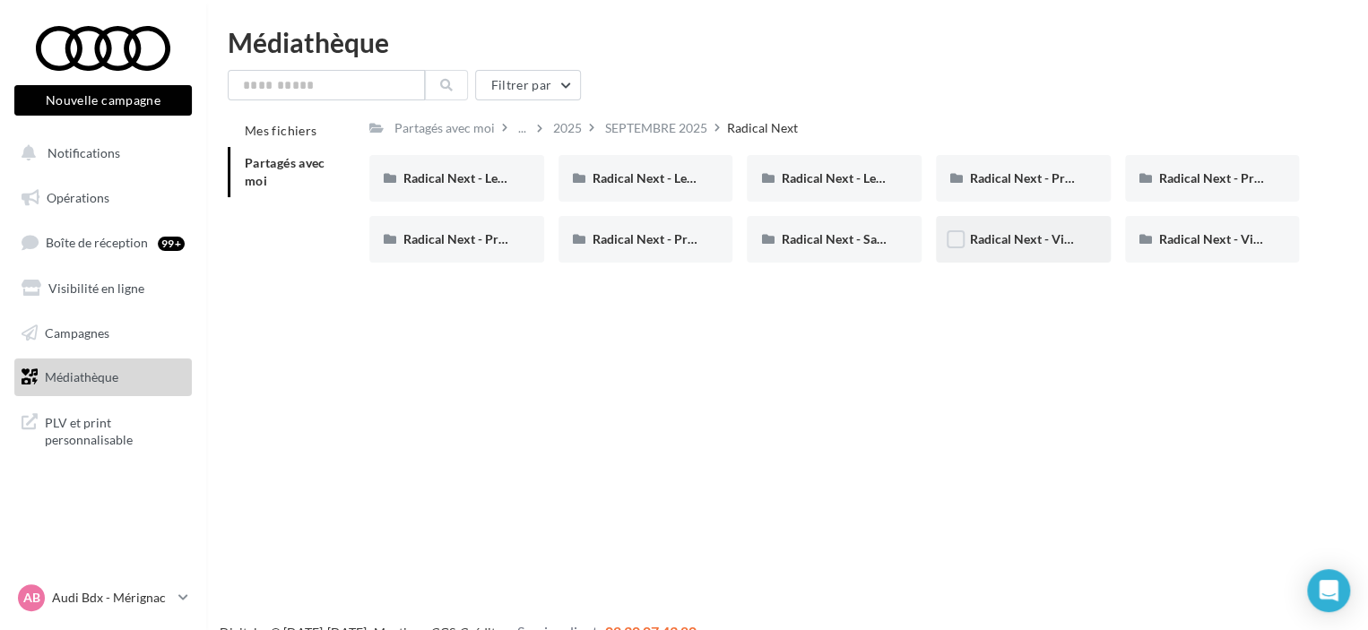
click at [996, 252] on div "Radical Next - Video Product" at bounding box center [1023, 239] width 175 height 47
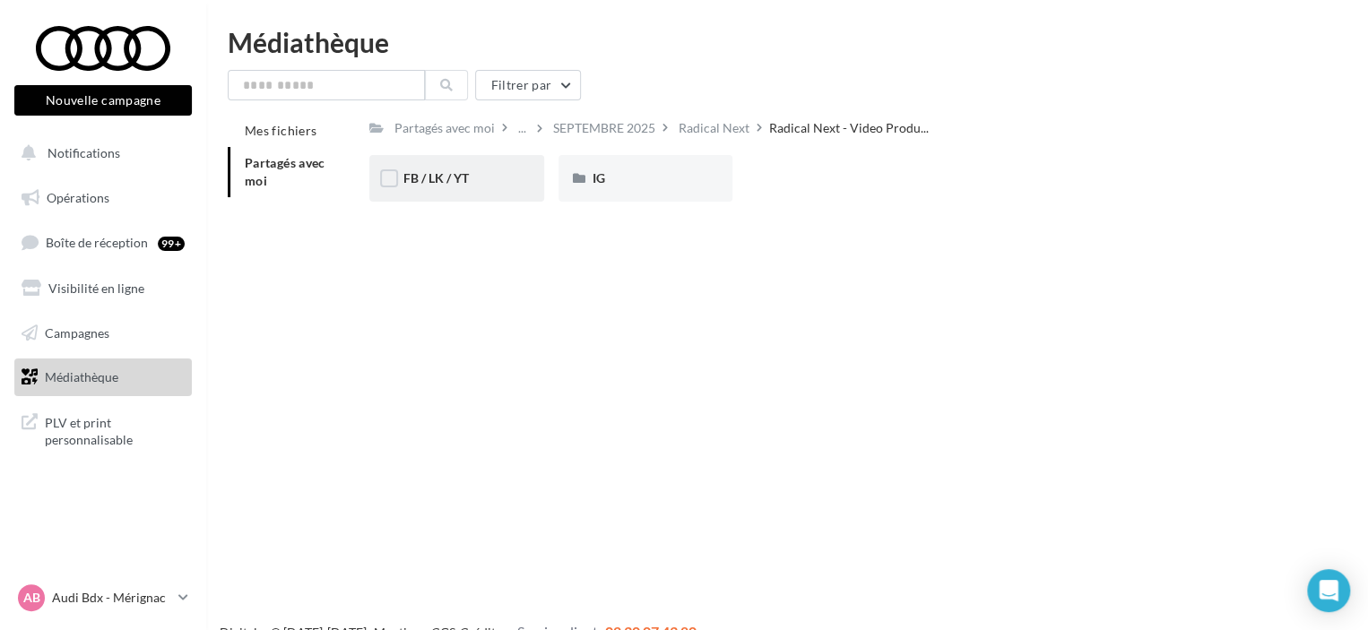
click at [438, 181] on span "FB / LK / YT" at bounding box center [436, 177] width 65 height 15
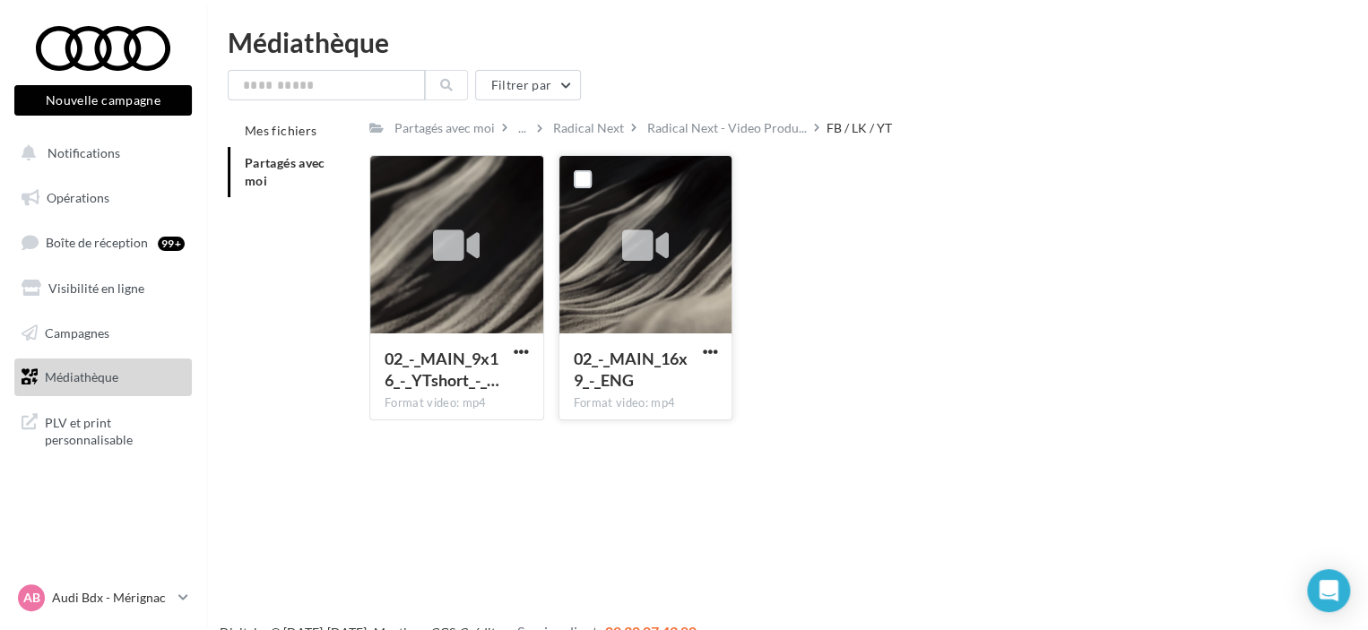
click at [667, 251] on icon at bounding box center [645, 246] width 47 height 41
click at [708, 353] on span "button" at bounding box center [709, 351] width 15 height 15
click at [646, 386] on button "Télécharger" at bounding box center [631, 387] width 179 height 47
click at [524, 352] on span "button" at bounding box center [521, 351] width 15 height 15
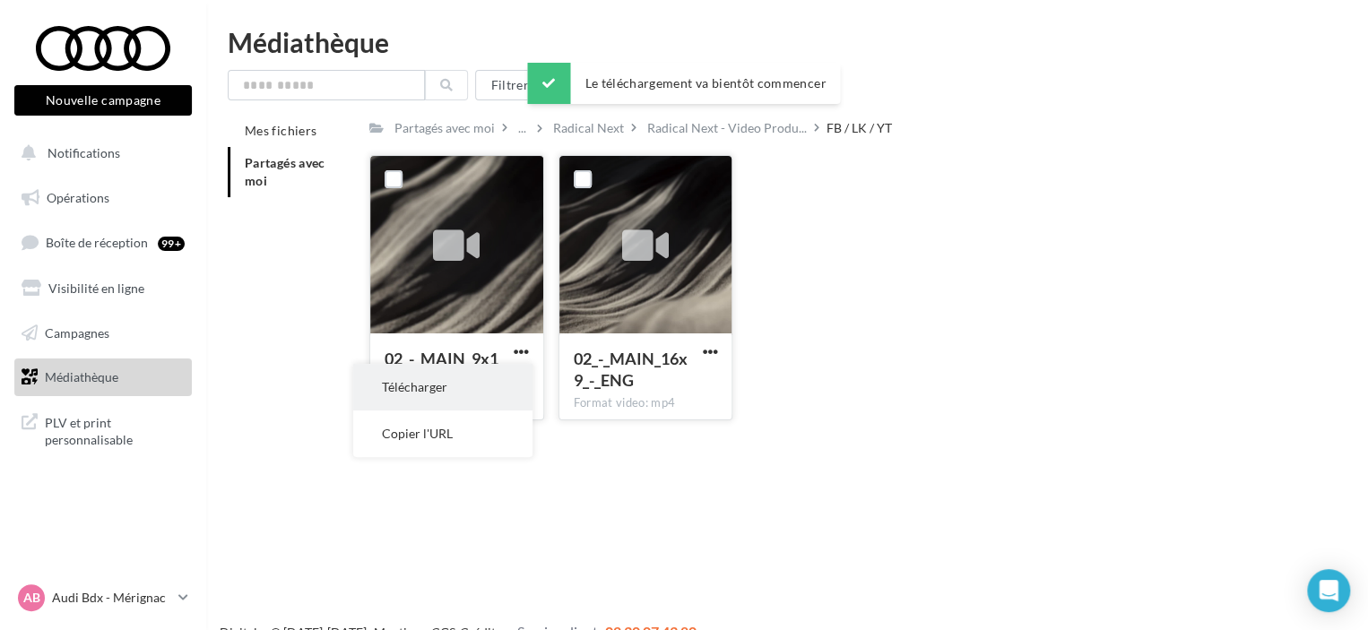
click at [484, 386] on button "Télécharger" at bounding box center [442, 387] width 179 height 47
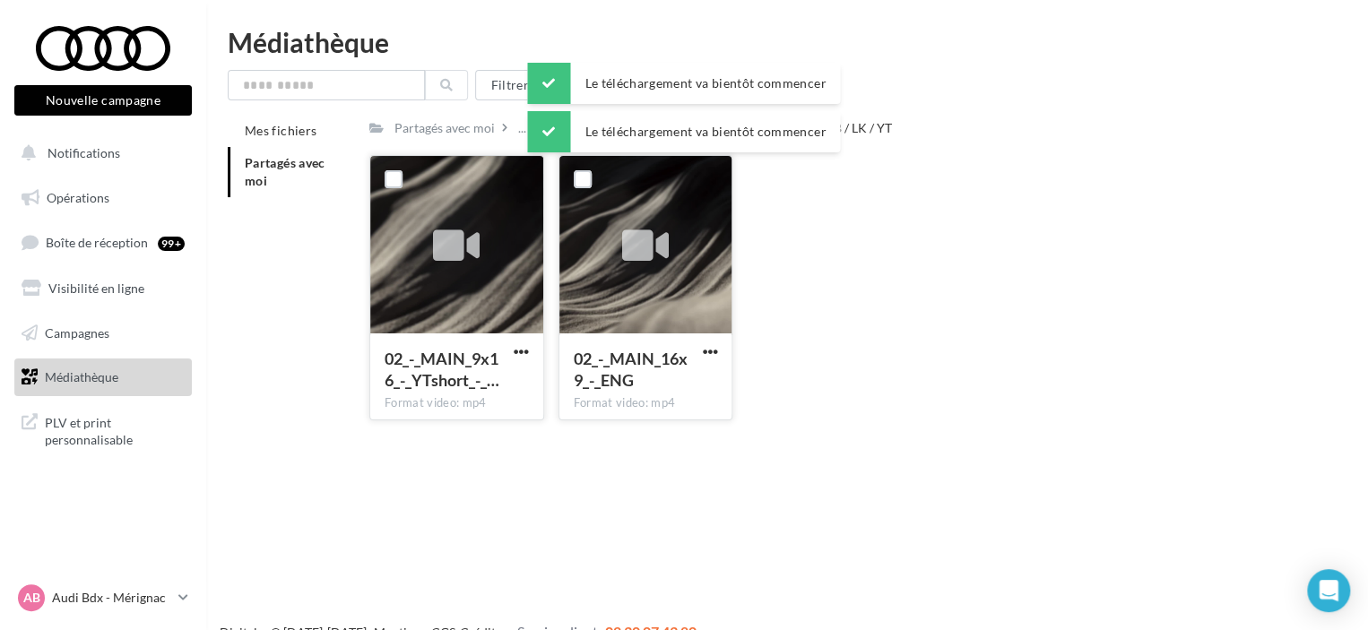
click at [856, 416] on div "02_-_MAIN_9x16_-_YTshort_-_… Format video: mp4 02_-_MAIN_9x16_-_YTshort_-_ENG 0…" at bounding box center [841, 295] width 944 height 280
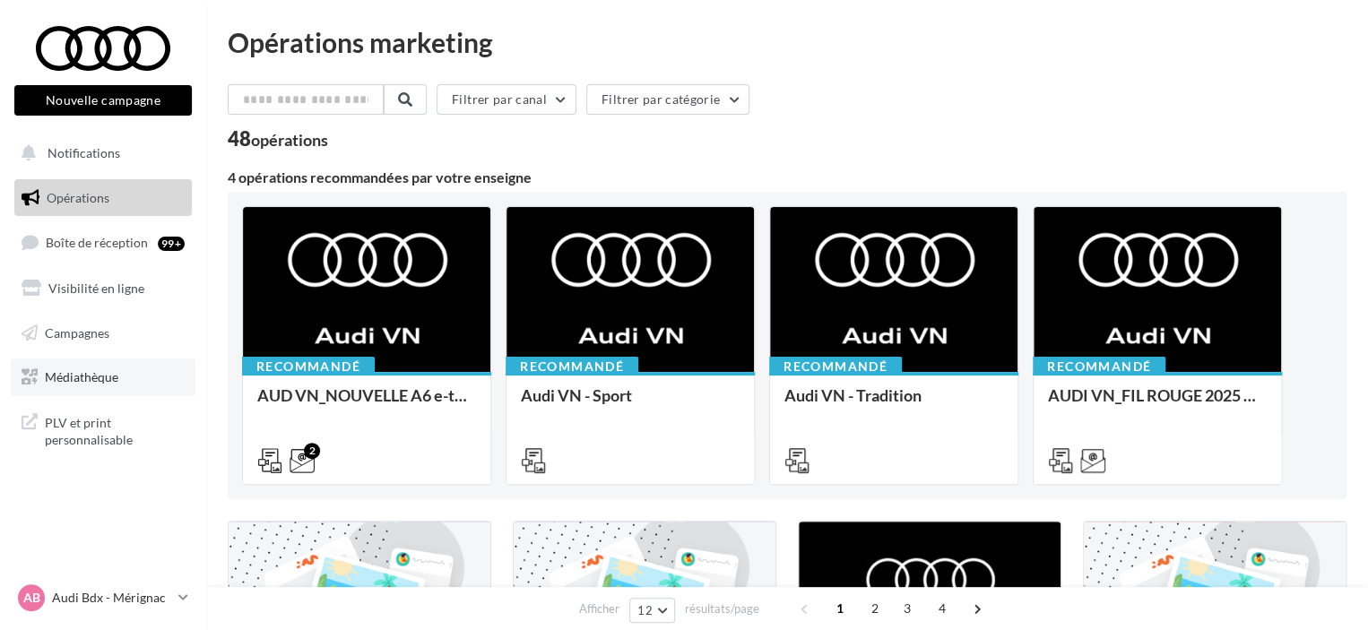
click at [81, 370] on span "Médiathèque" at bounding box center [82, 376] width 74 height 15
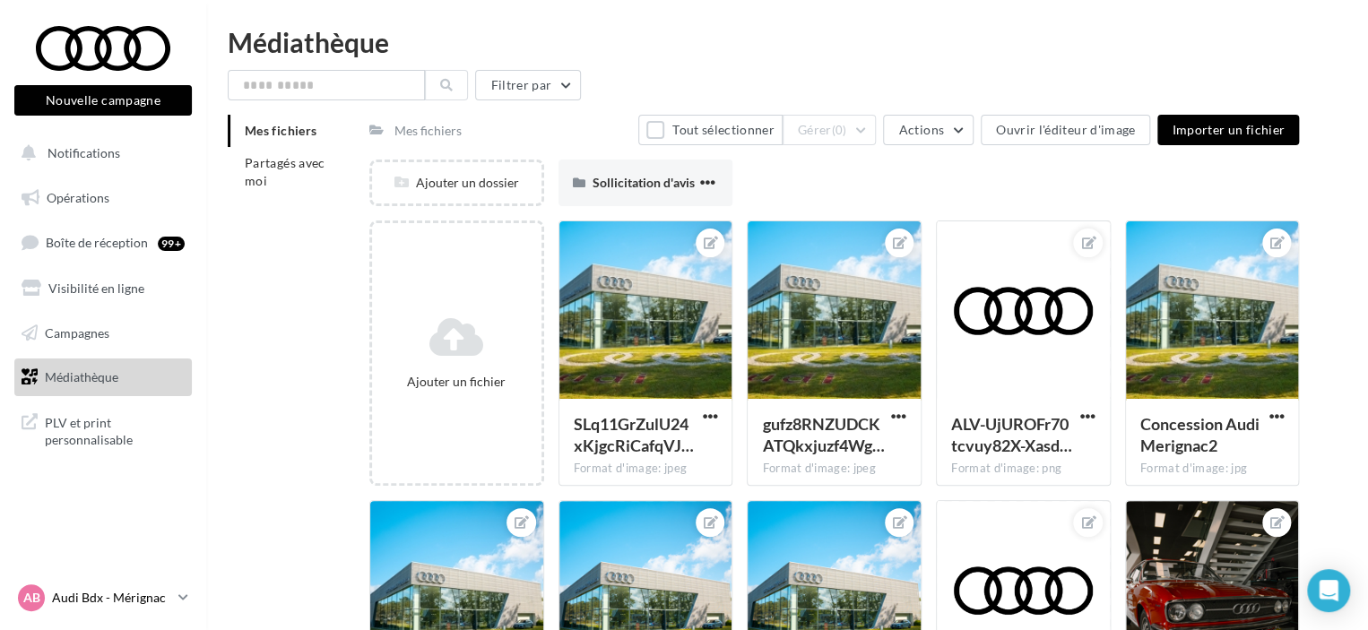
click at [105, 595] on p "Audi Bdx - Mérignac" at bounding box center [111, 598] width 119 height 18
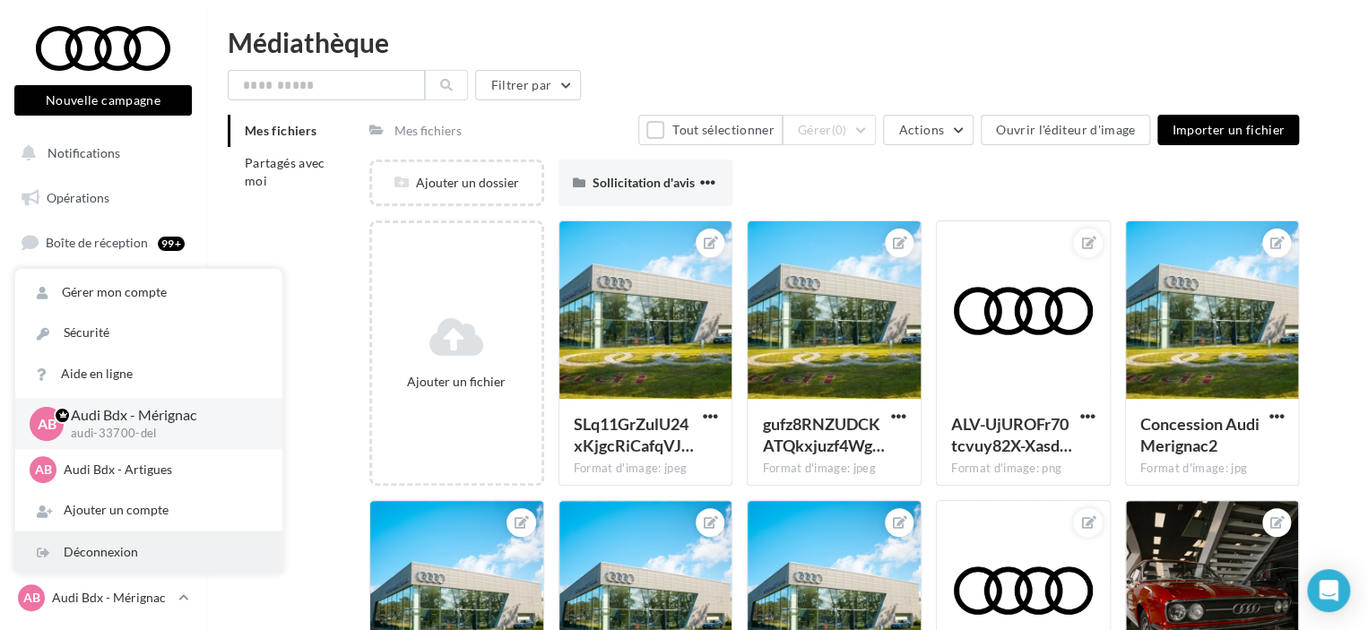
click at [126, 543] on div "Déconnexion" at bounding box center [148, 553] width 267 height 40
